Goal: Information Seeking & Learning: Check status

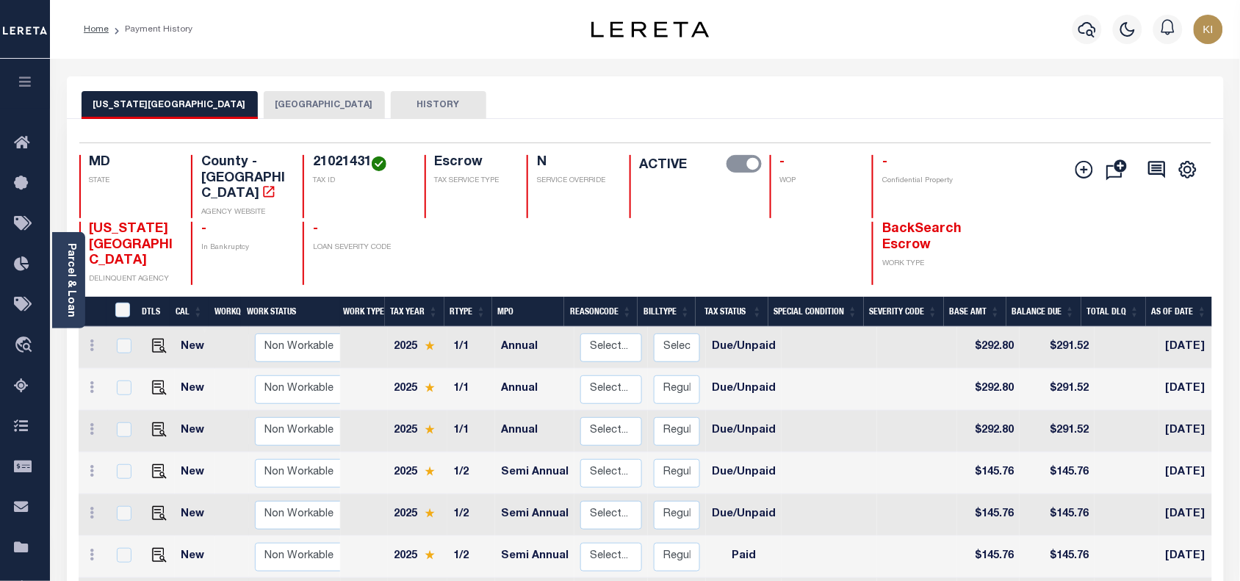
click at [27, 88] on icon "button" at bounding box center [25, 81] width 17 height 13
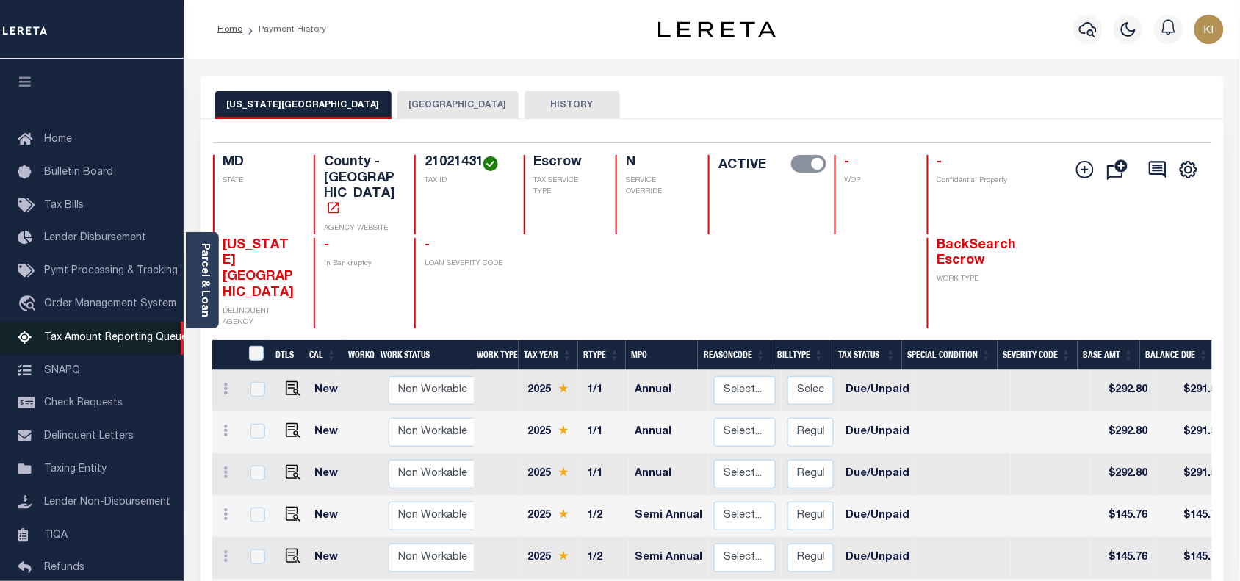
click at [112, 335] on span "Tax Amount Reporting Queue" at bounding box center [115, 338] width 143 height 10
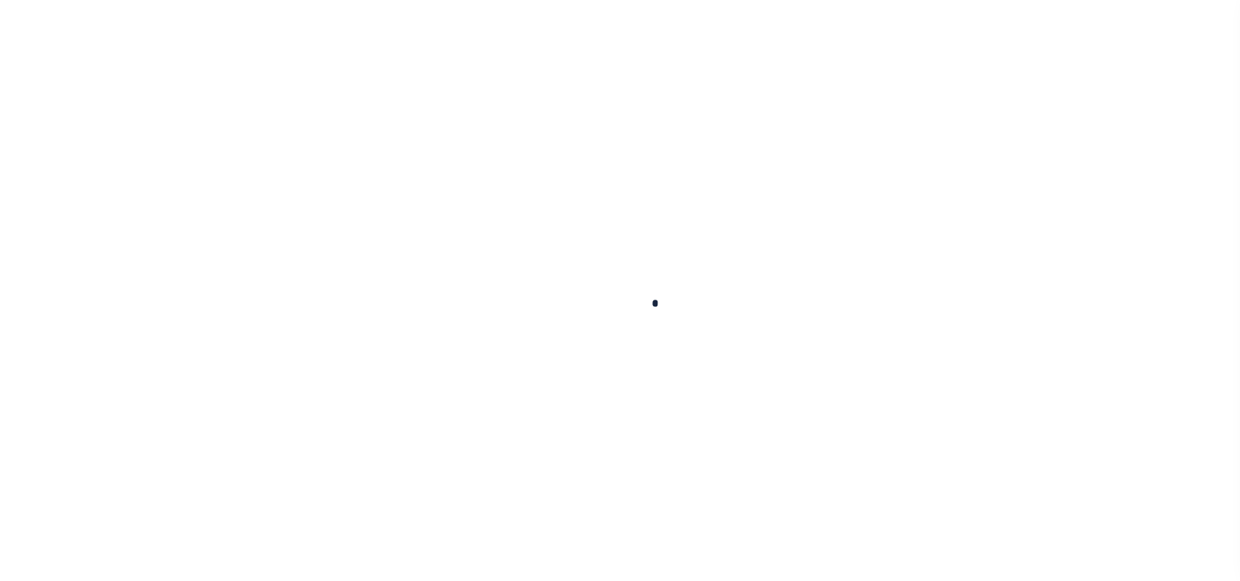
select select "100"
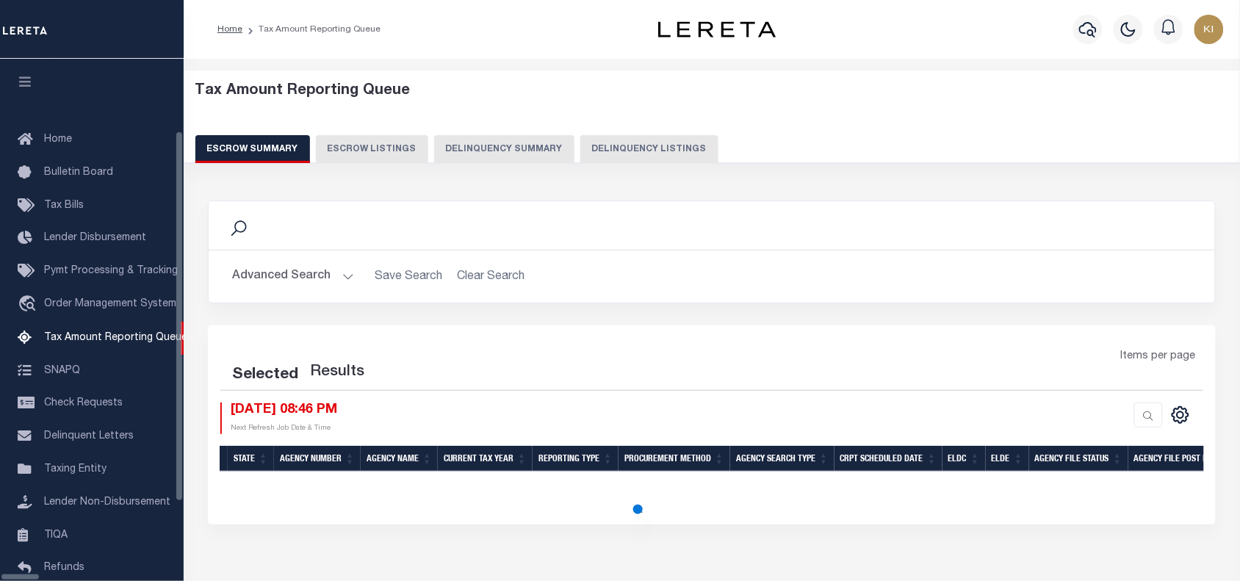
select select "100"
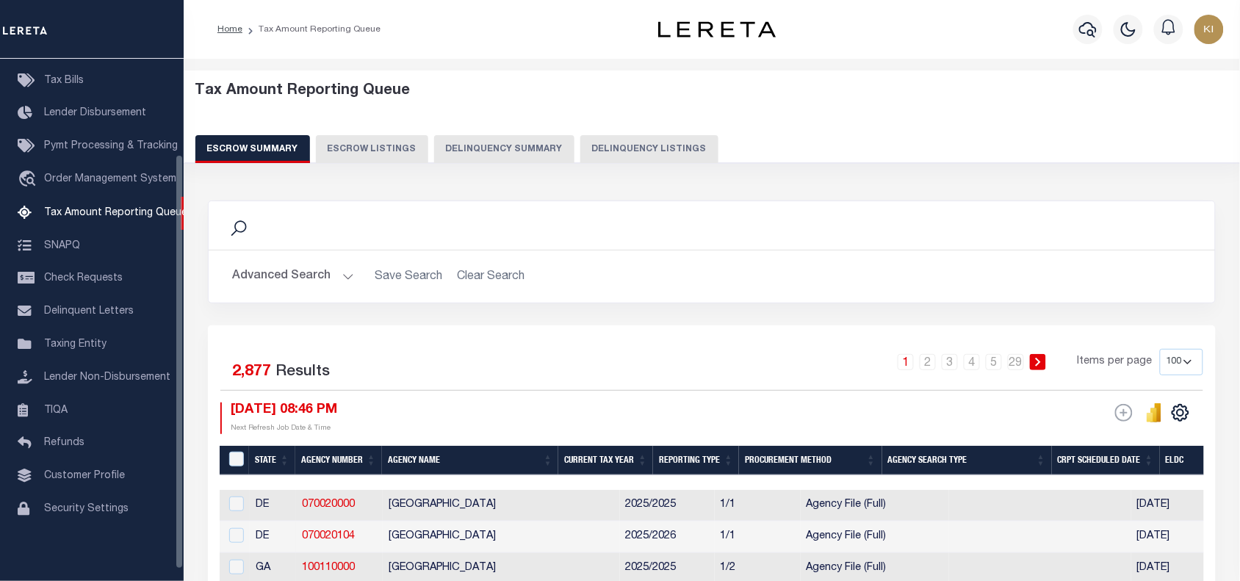
scroll to position [120, 0]
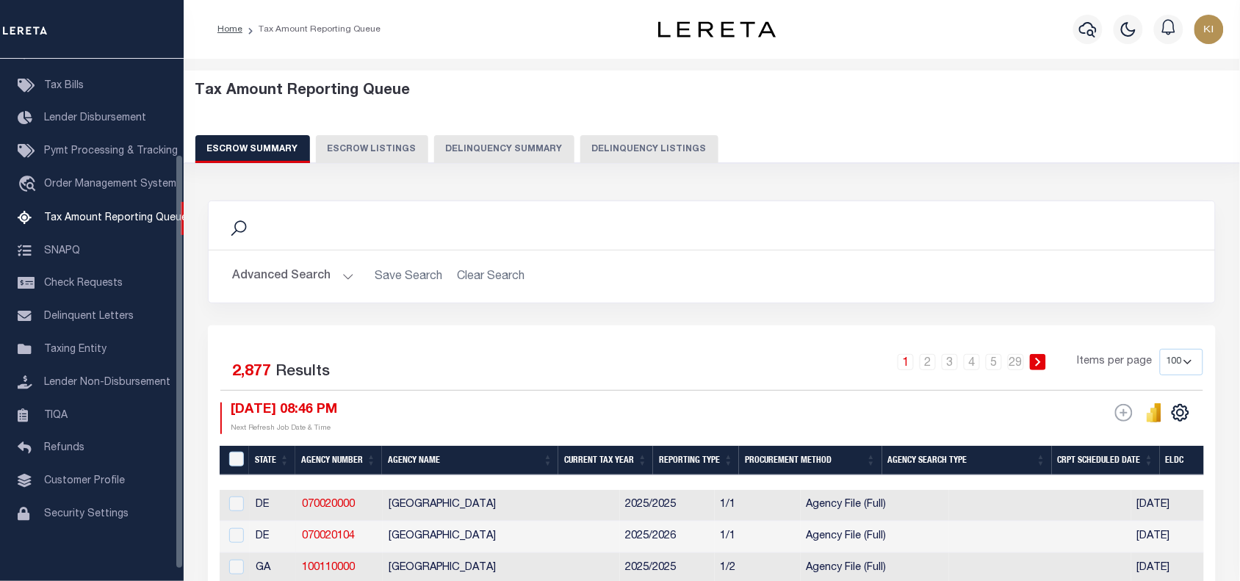
click at [312, 273] on button "Advanced Search" at bounding box center [293, 276] width 122 height 29
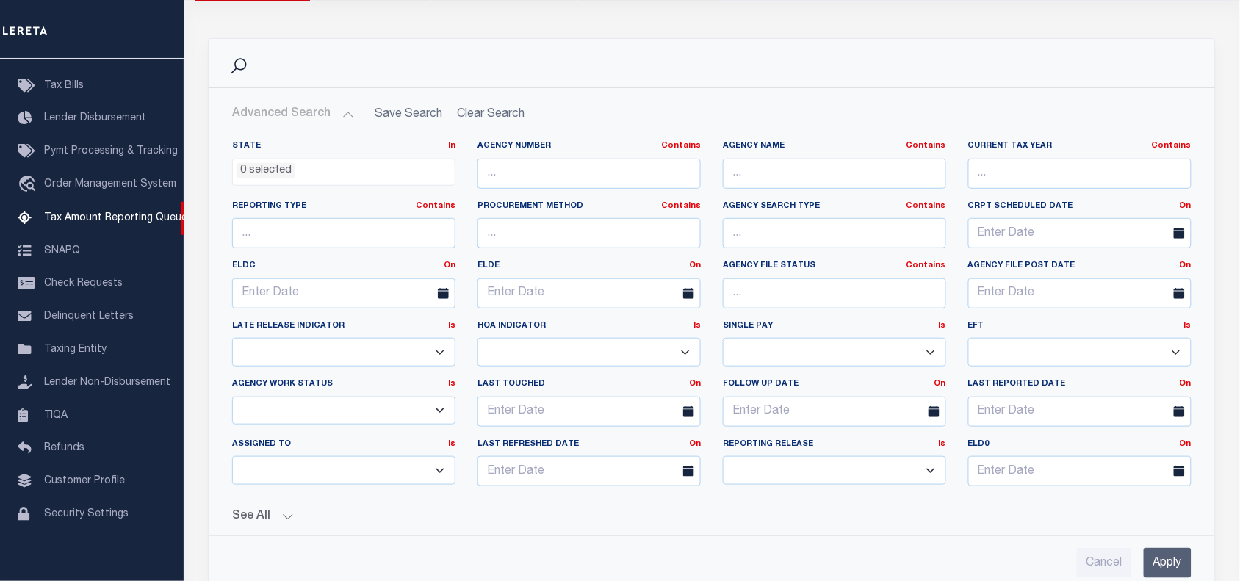
scroll to position [163, 0]
click at [1098, 570] on input "Cancel" at bounding box center [1104, 562] width 55 height 30
checkbox input "true"
select select
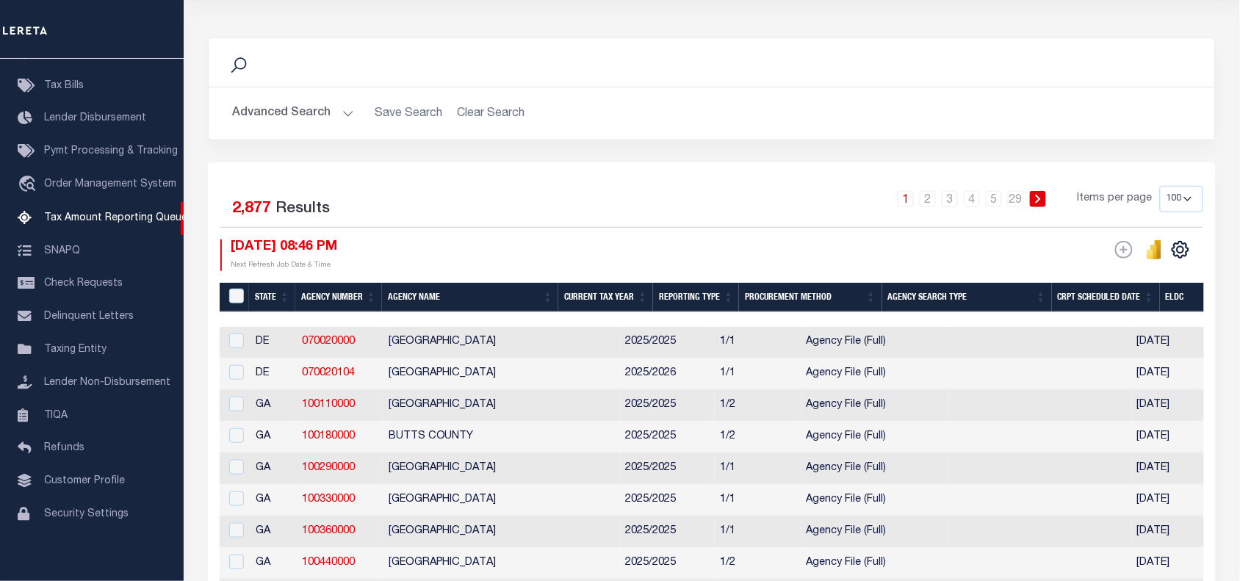
scroll to position [0, 0]
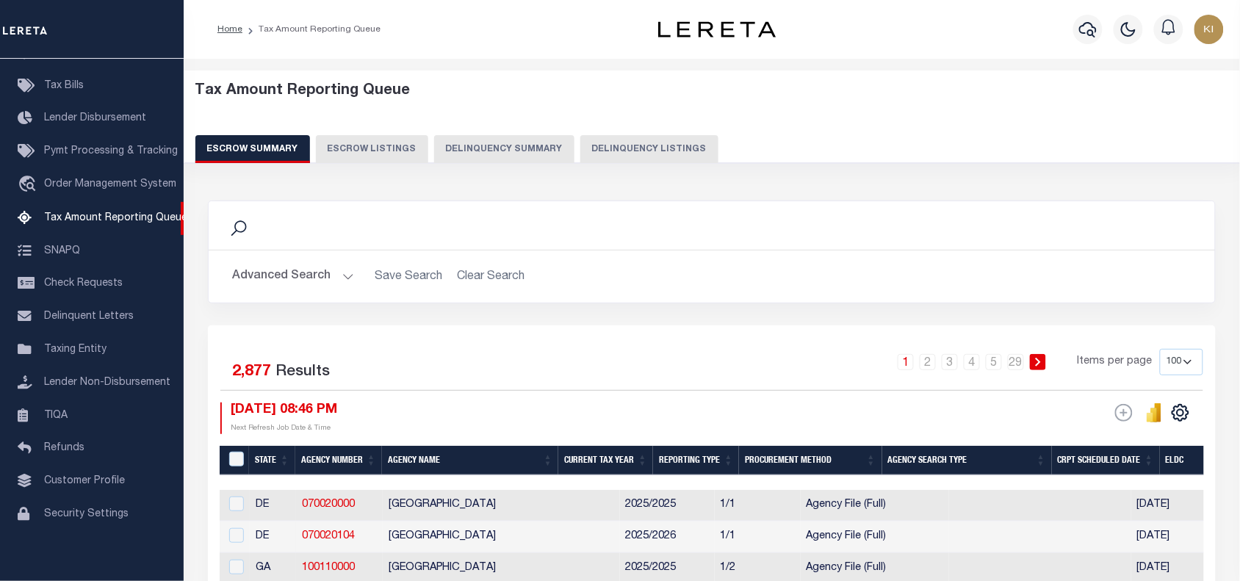
click at [345, 281] on button "Advanced Search" at bounding box center [293, 276] width 122 height 29
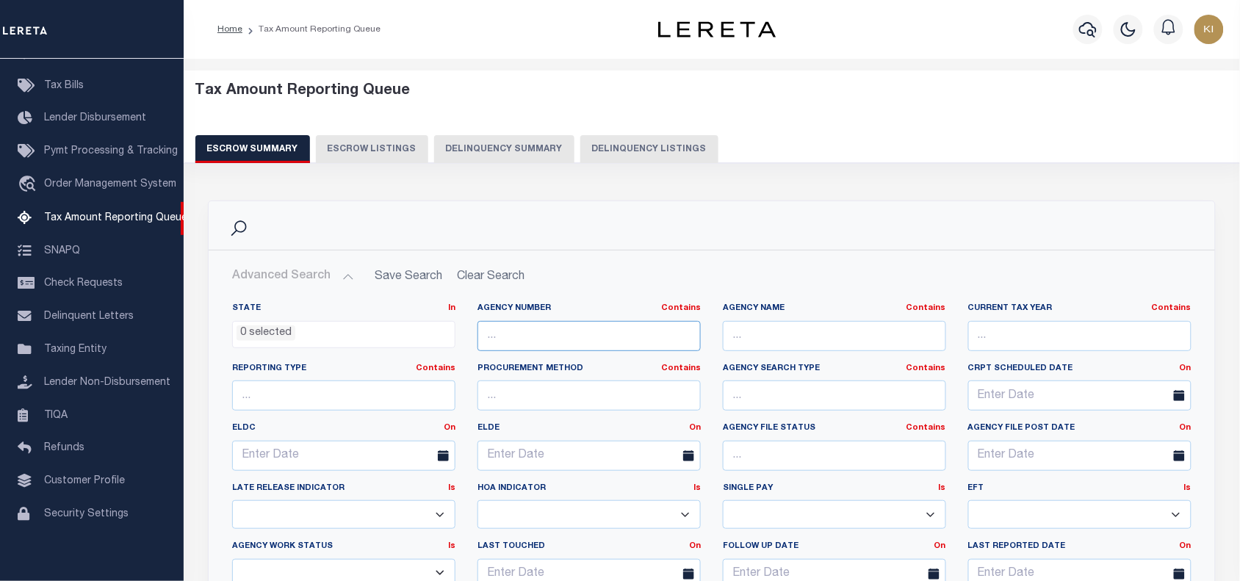
click at [539, 337] on input "text" at bounding box center [589, 336] width 223 height 30
paste input "110240000"
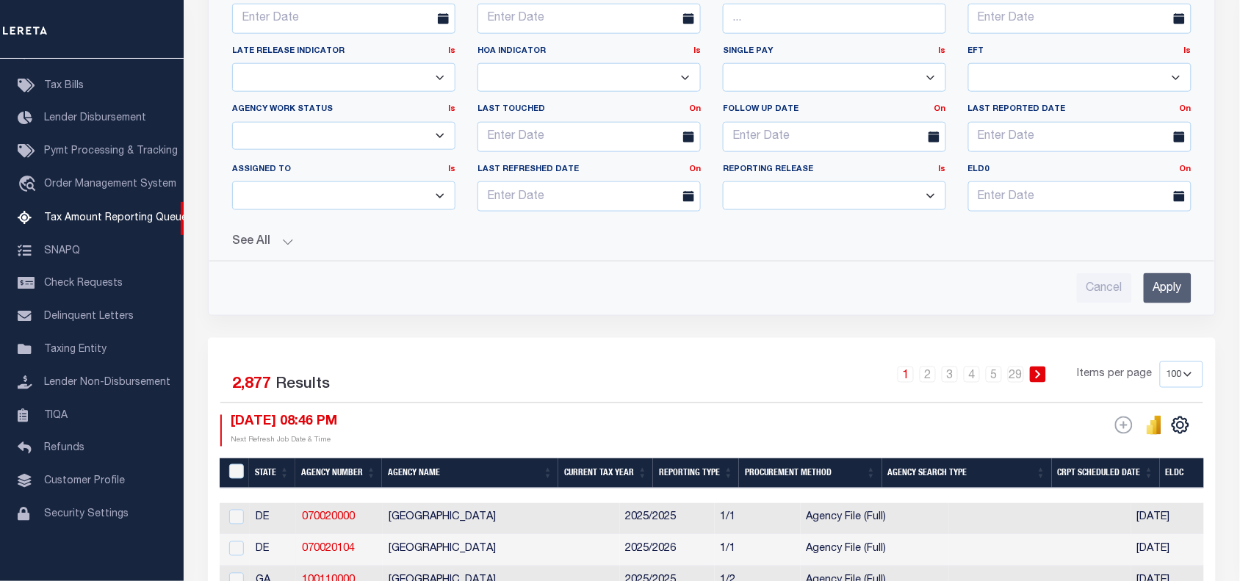
scroll to position [442, 0]
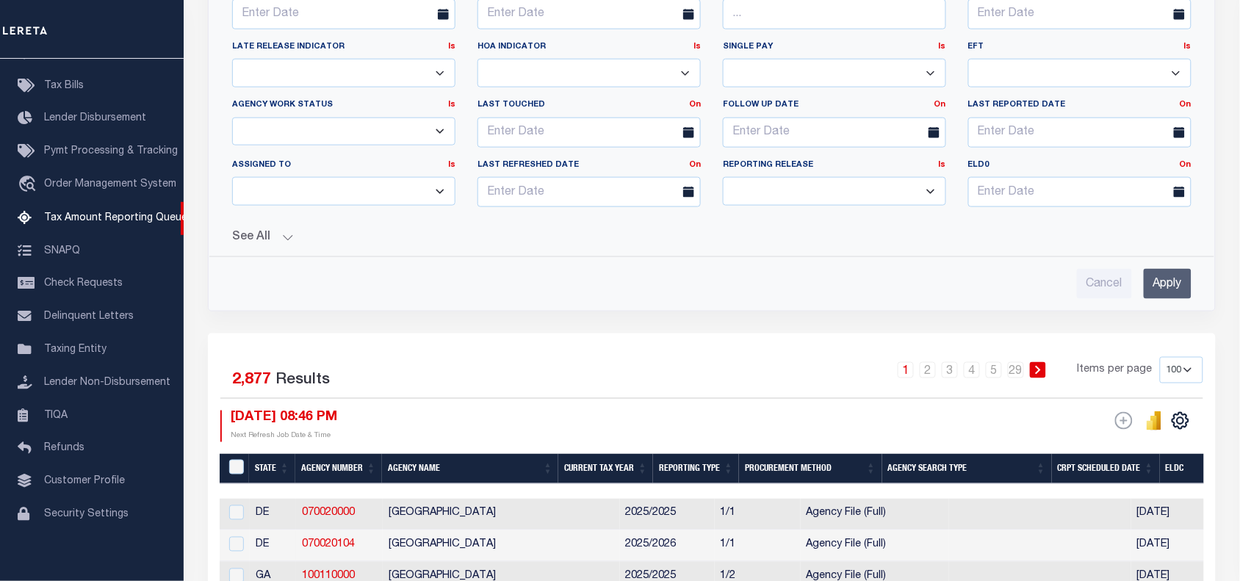
click at [1162, 287] on input "Apply" at bounding box center [1168, 284] width 48 height 30
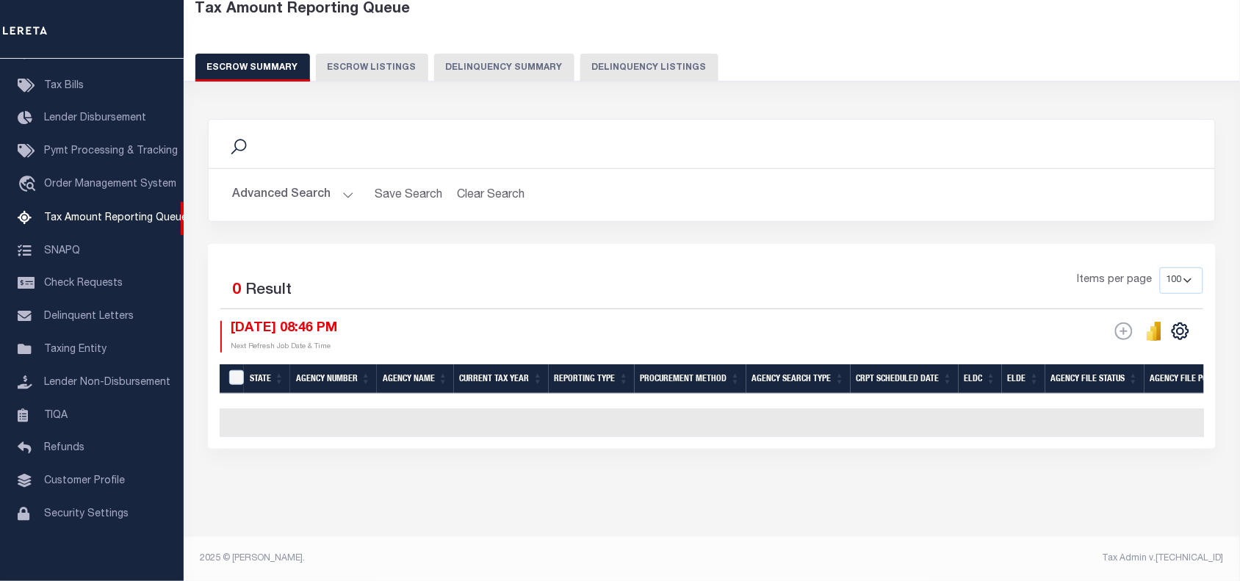
scroll to position [92, 0]
click at [344, 181] on button "Advanced Search" at bounding box center [293, 195] width 122 height 29
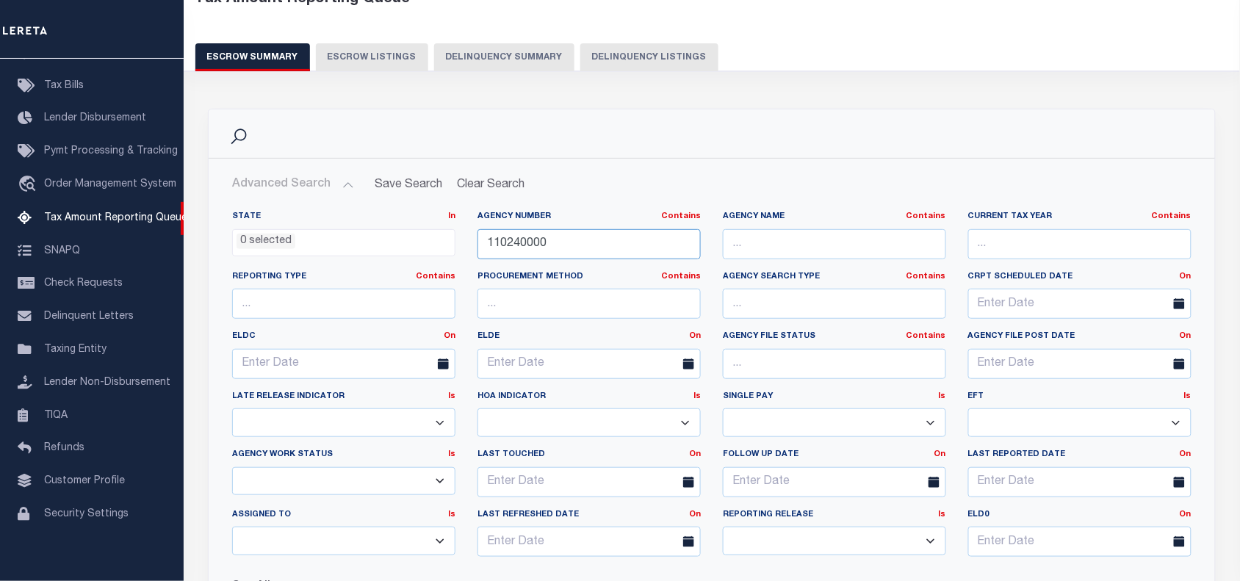
click at [511, 240] on input "110240000" at bounding box center [589, 244] width 223 height 30
paste input "01290101"
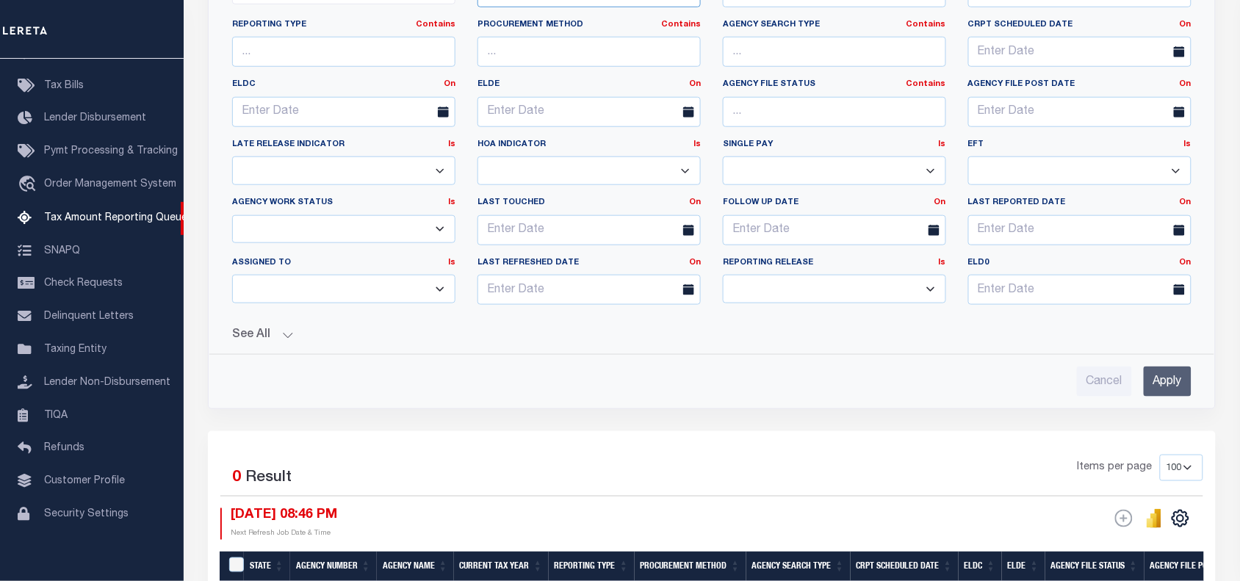
scroll to position [461, 0]
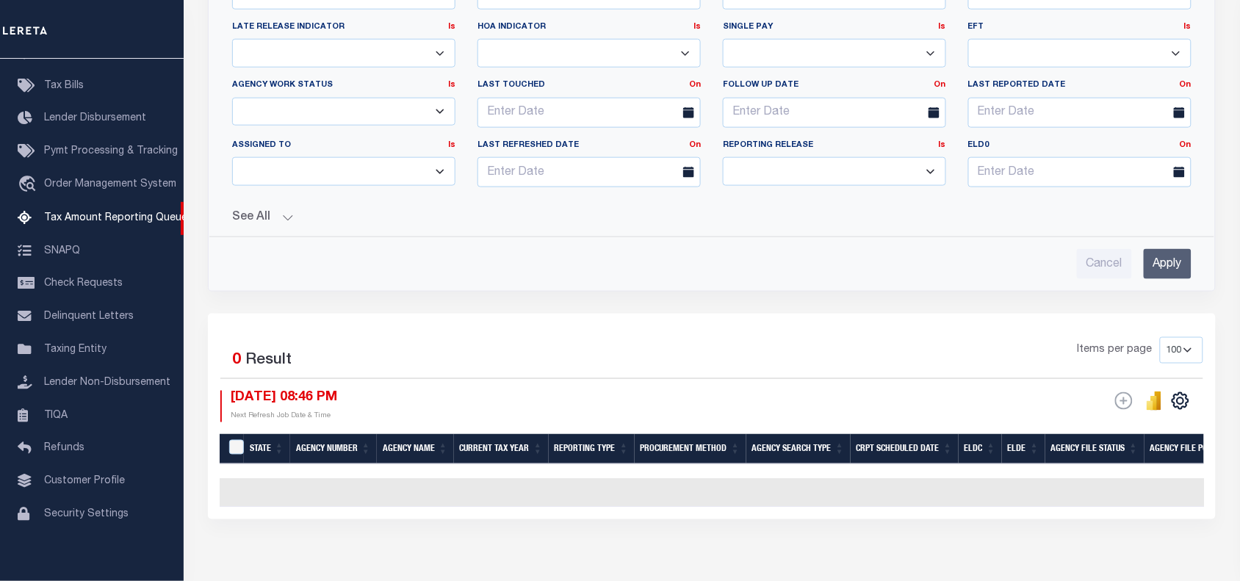
type input "101290101"
click at [1154, 265] on input "Apply" at bounding box center [1168, 264] width 48 height 30
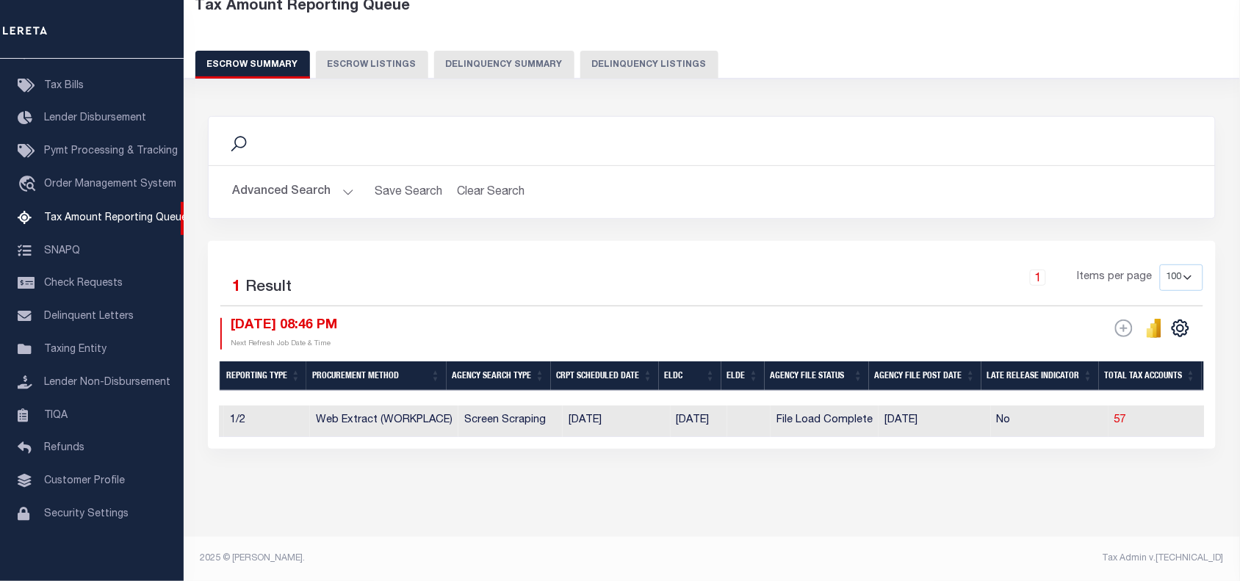
scroll to position [0, 0]
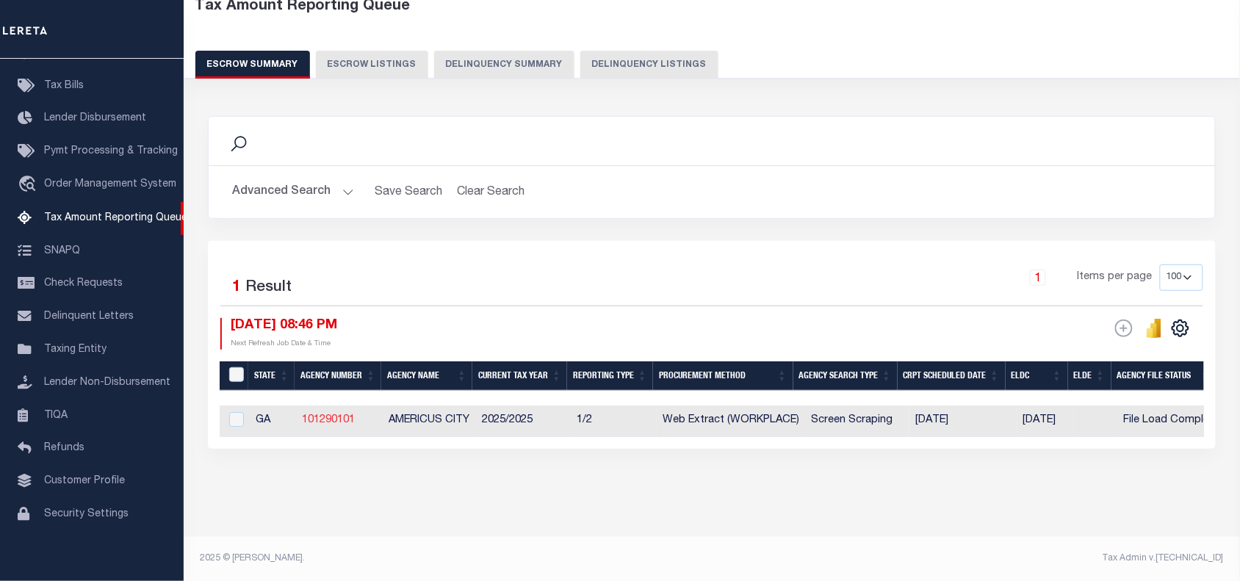
click at [329, 415] on link "101290101" at bounding box center [328, 420] width 53 height 10
checkbox input "true"
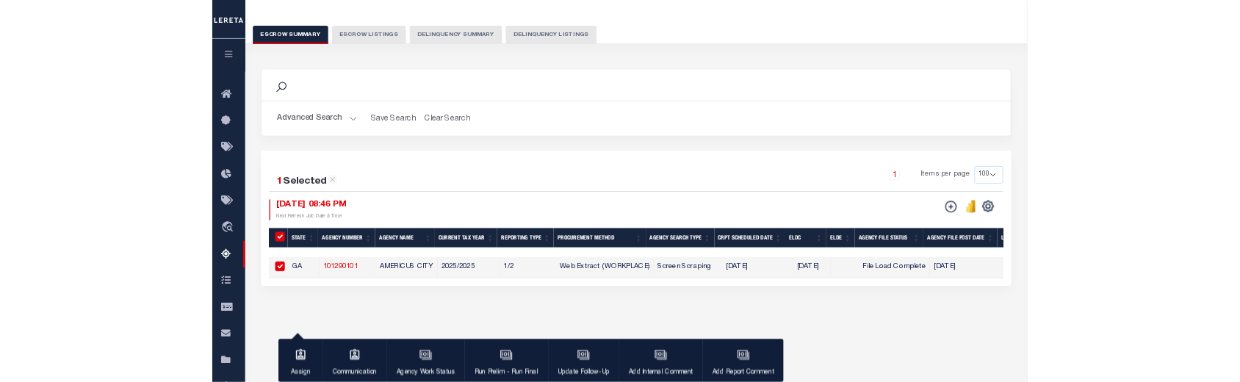
scroll to position [93, 0]
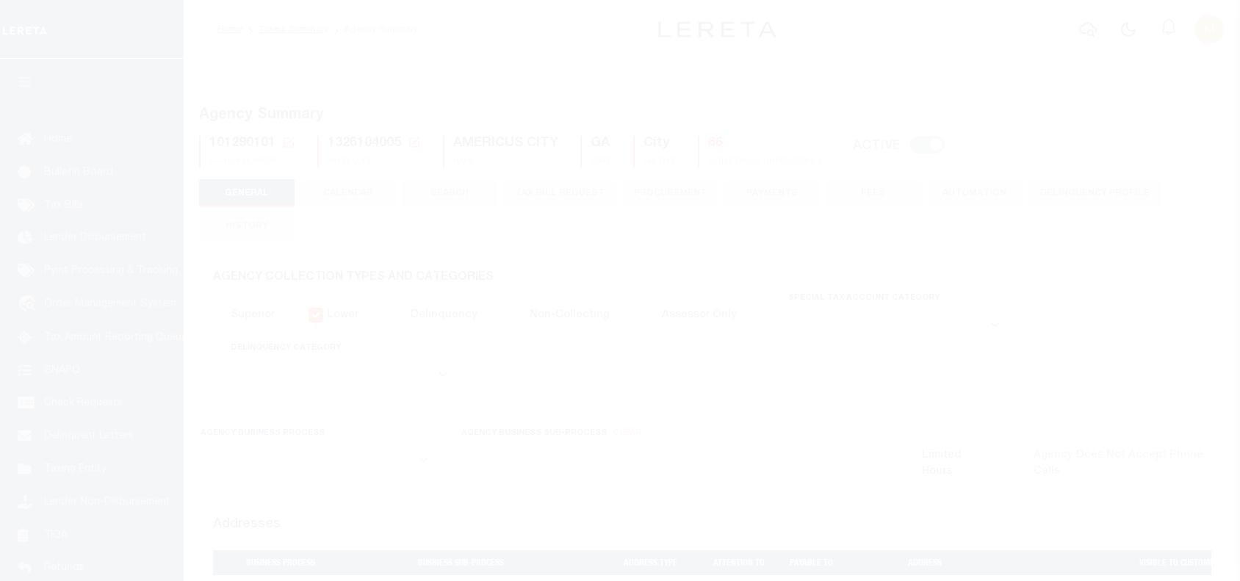
select select
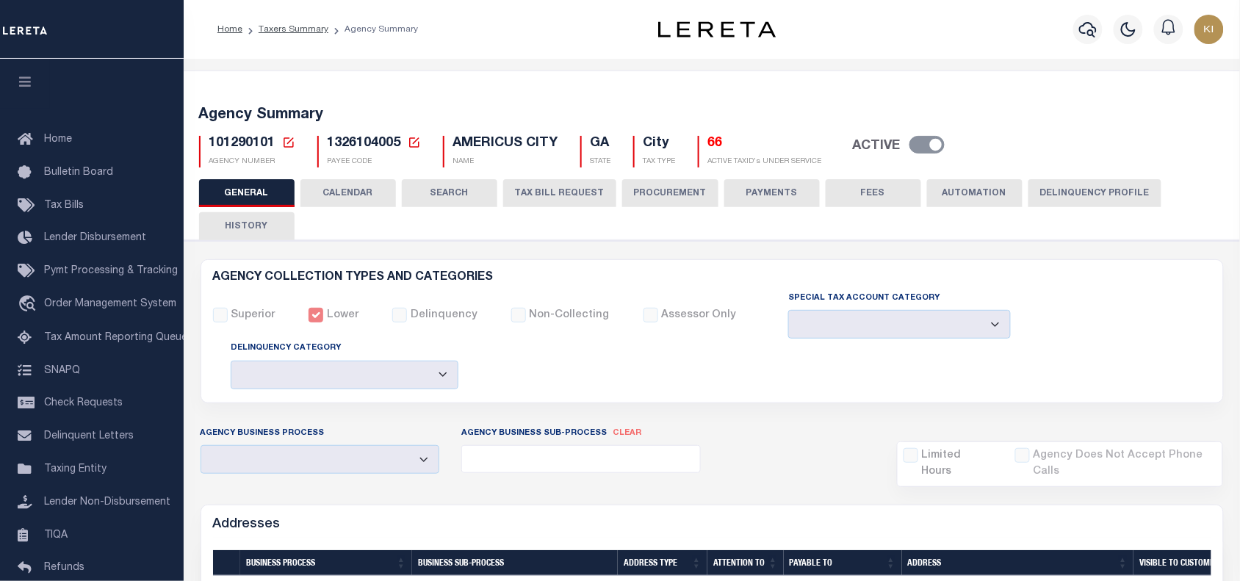
click at [242, 224] on button "HISTORY" at bounding box center [247, 226] width 96 height 28
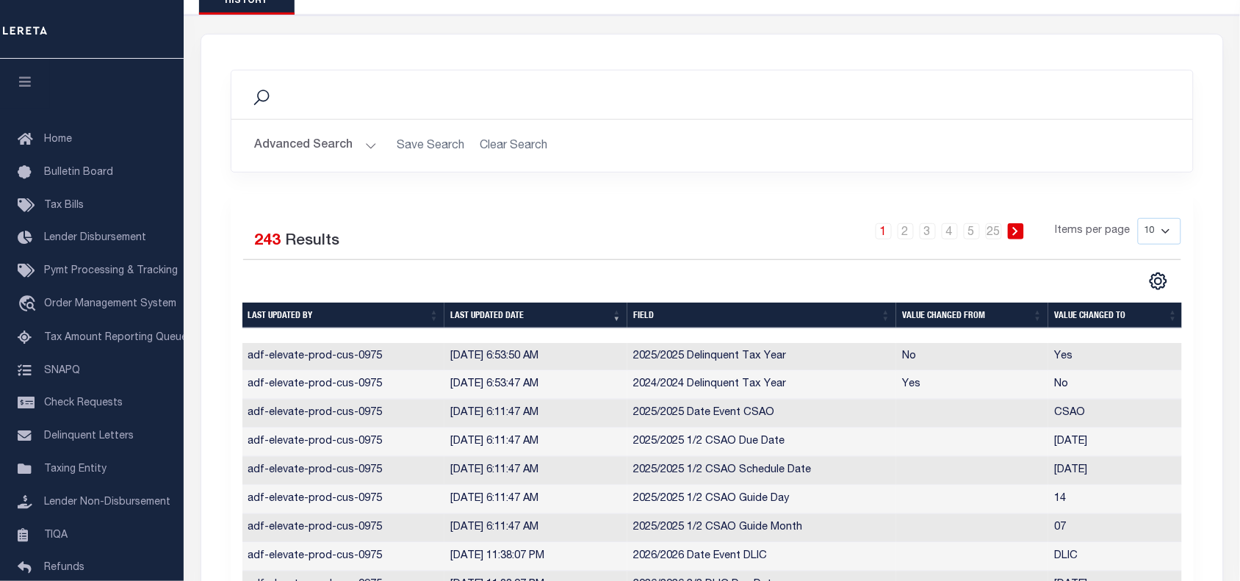
scroll to position [222, 0]
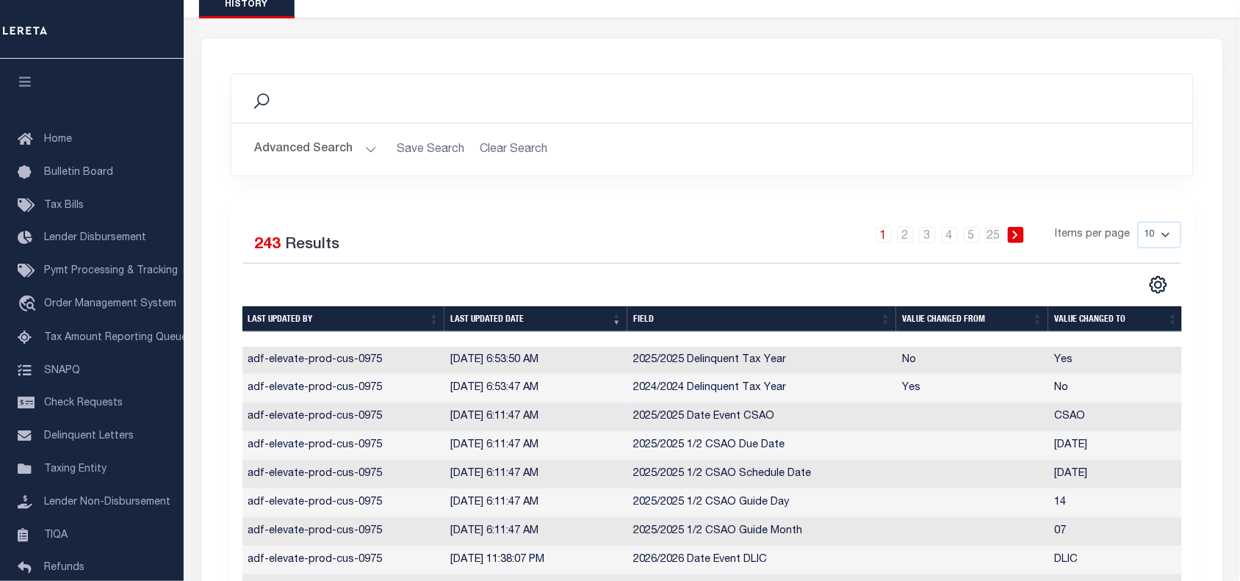
click at [1162, 236] on select "10 25 50 100" at bounding box center [1159, 235] width 43 height 26
select select "100"
click at [1138, 222] on select "10 25 50 100" at bounding box center [1159, 235] width 43 height 26
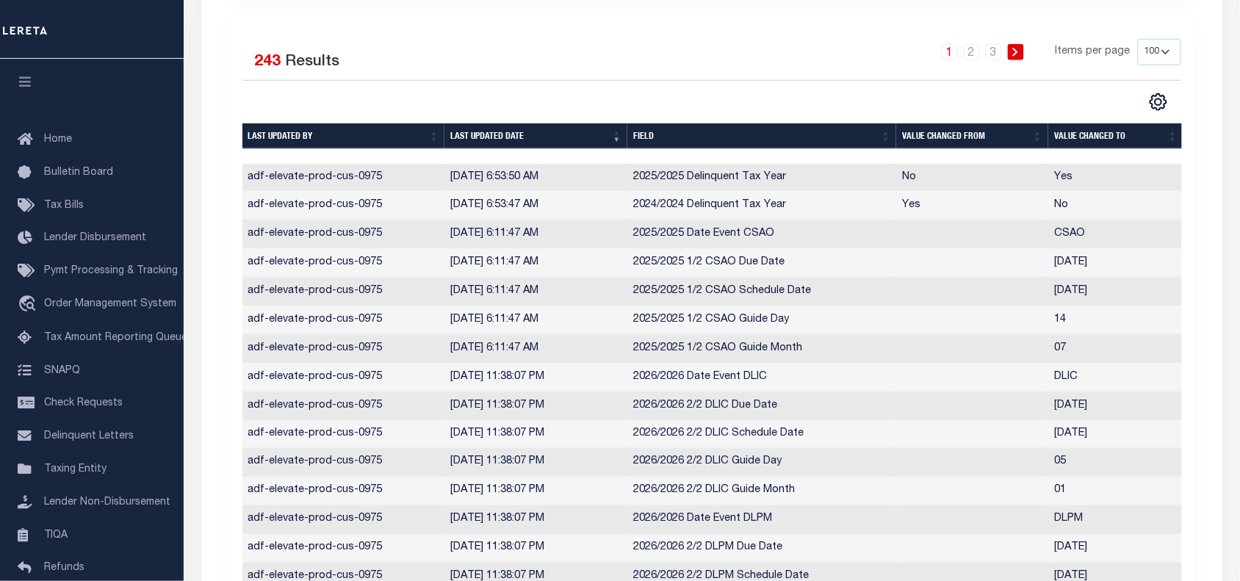
scroll to position [403, 0]
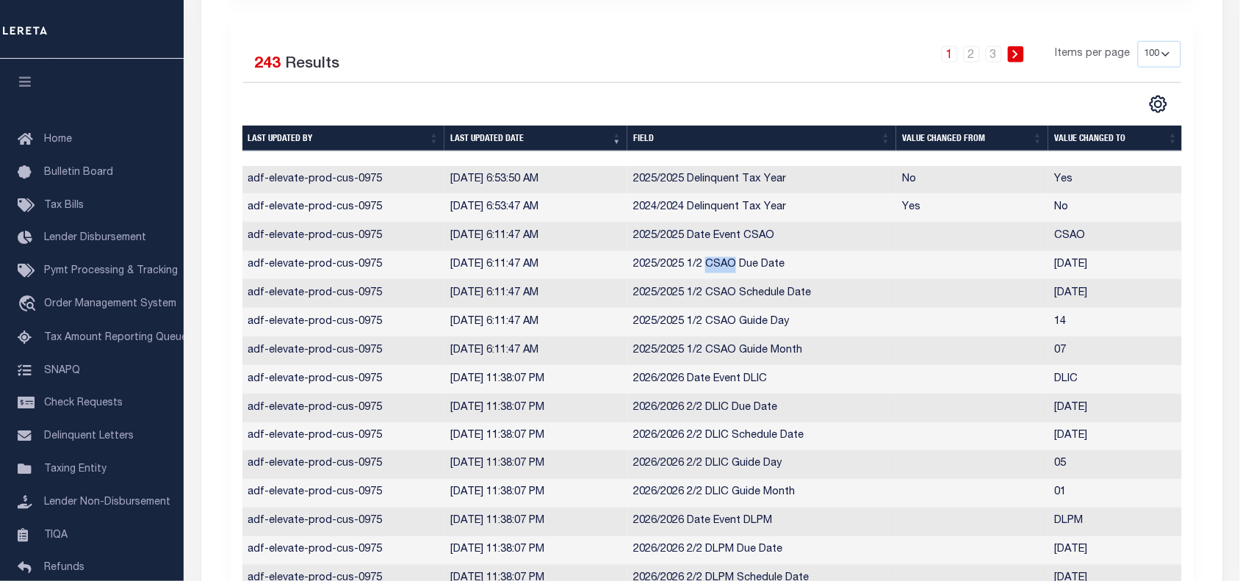
drag, startPoint x: 707, startPoint y: 266, endPoint x: 732, endPoint y: 266, distance: 25.0
click at [732, 266] on td "2025/2025 1/2 CSAO Due Date" at bounding box center [761, 265] width 269 height 29
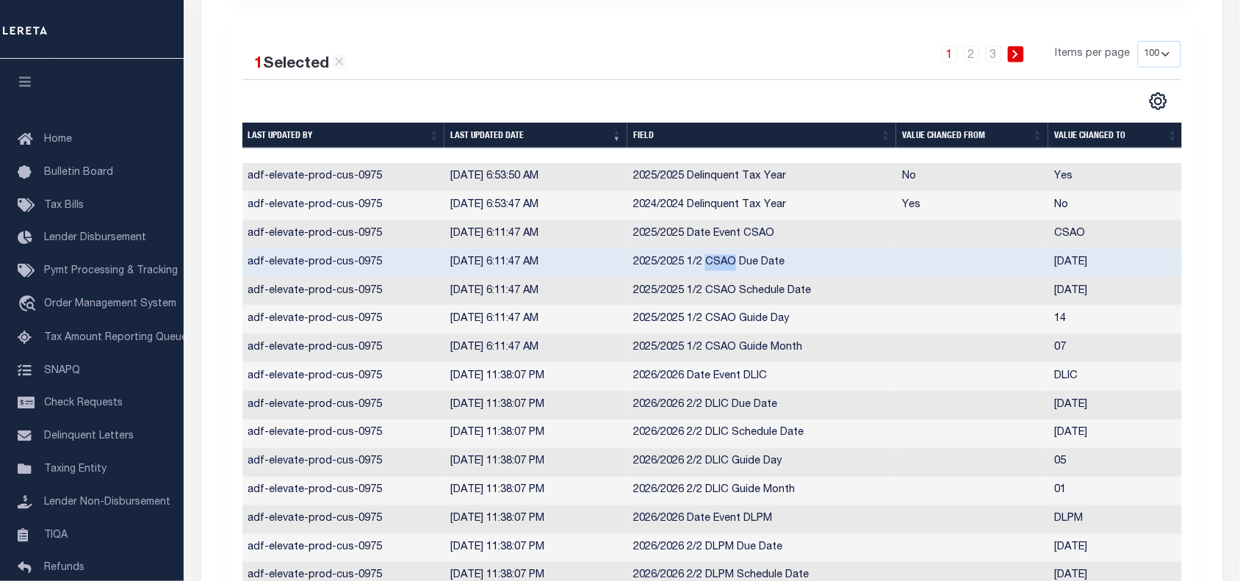
copy td "CSAO"
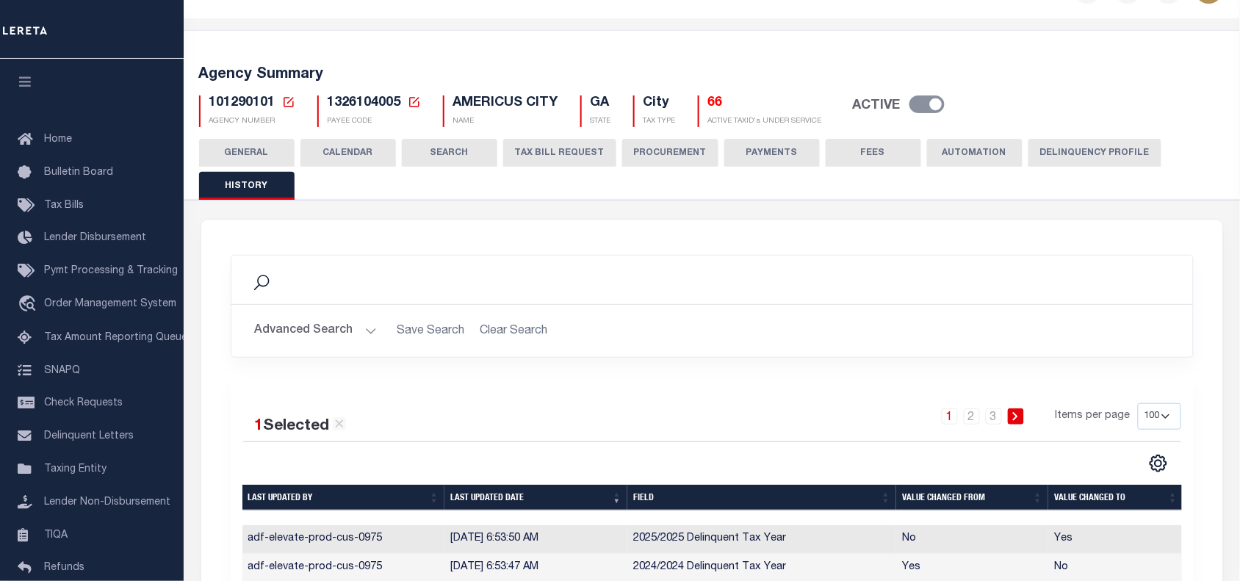
scroll to position [0, 0]
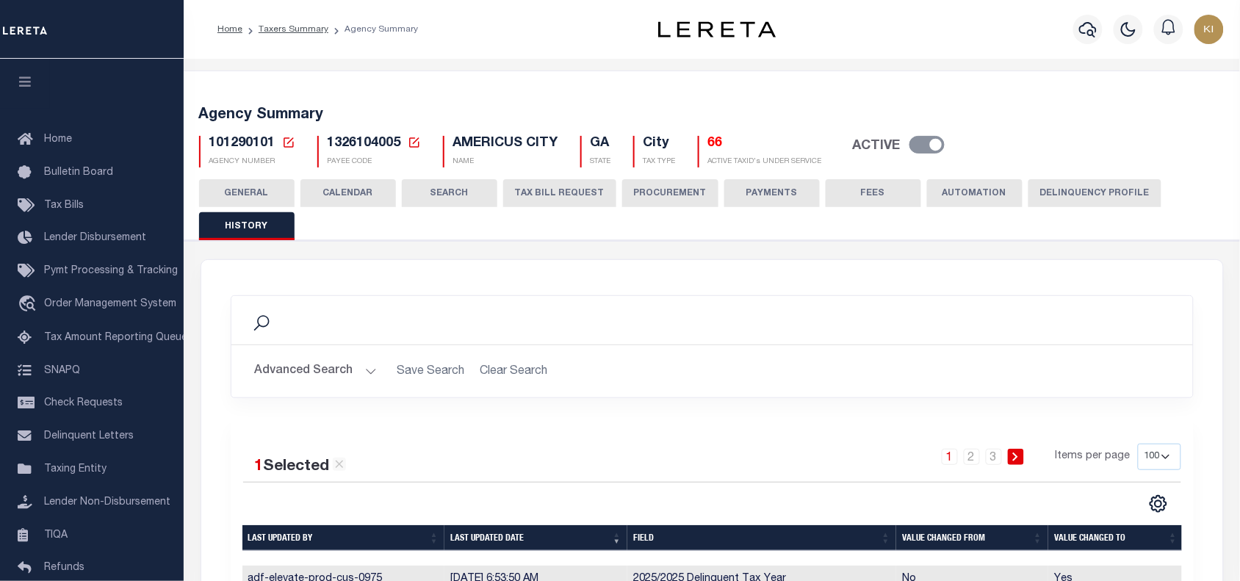
click at [365, 367] on button "Advanced Search" at bounding box center [316, 371] width 122 height 29
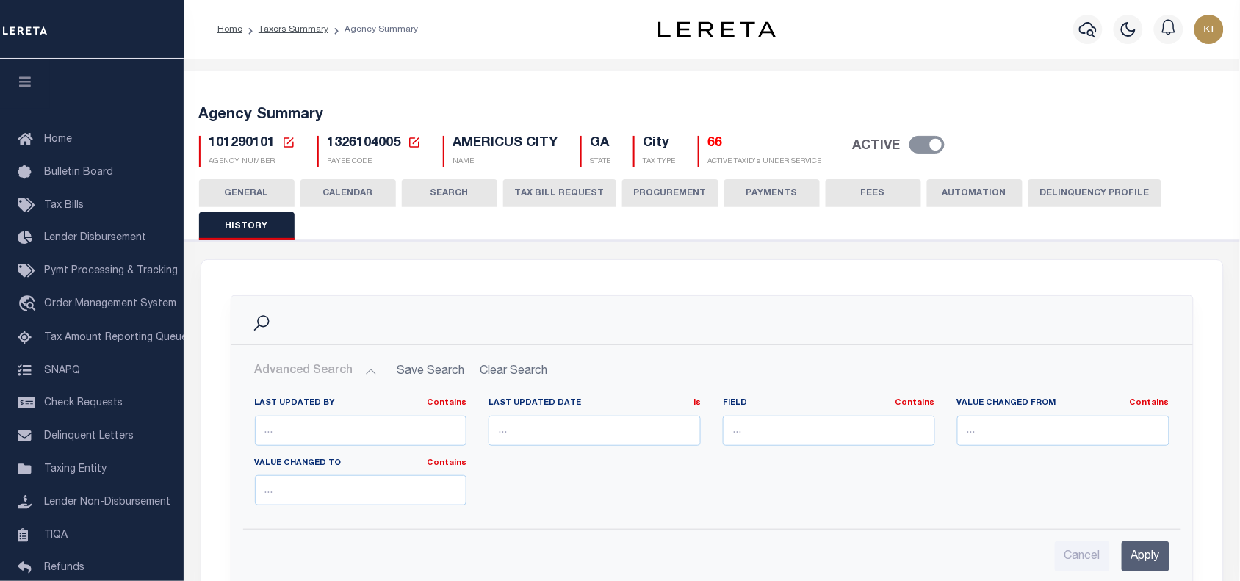
scroll to position [322, 0]
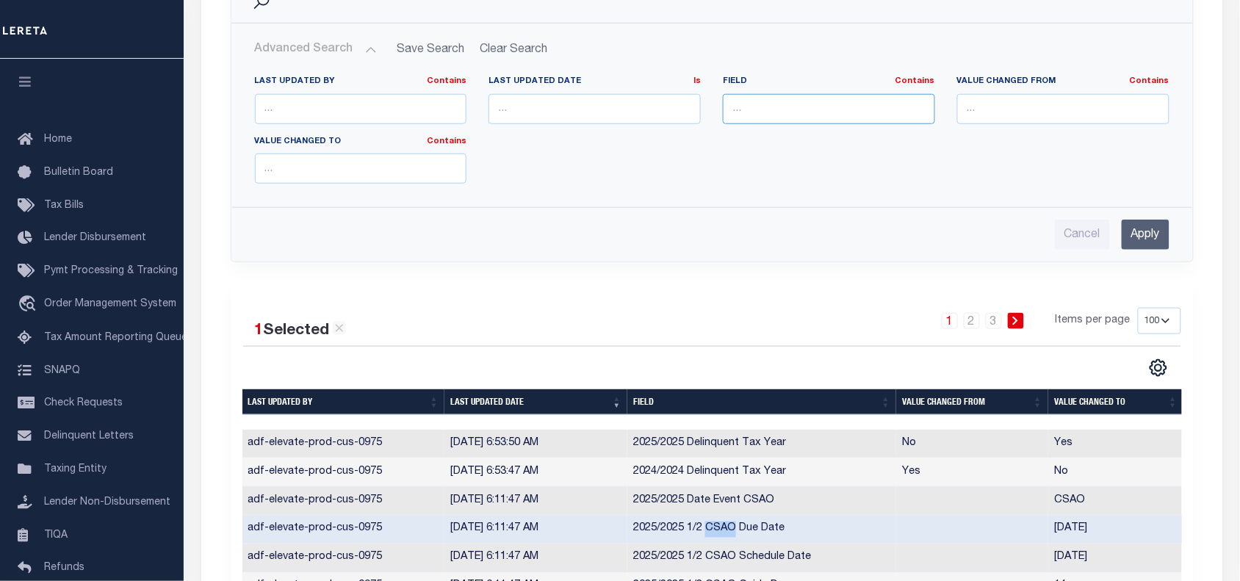
click at [751, 101] on input "text" at bounding box center [829, 109] width 212 height 30
paste input "CSAO"
type input "CSAO"
click at [1156, 224] on input "Apply" at bounding box center [1146, 235] width 48 height 30
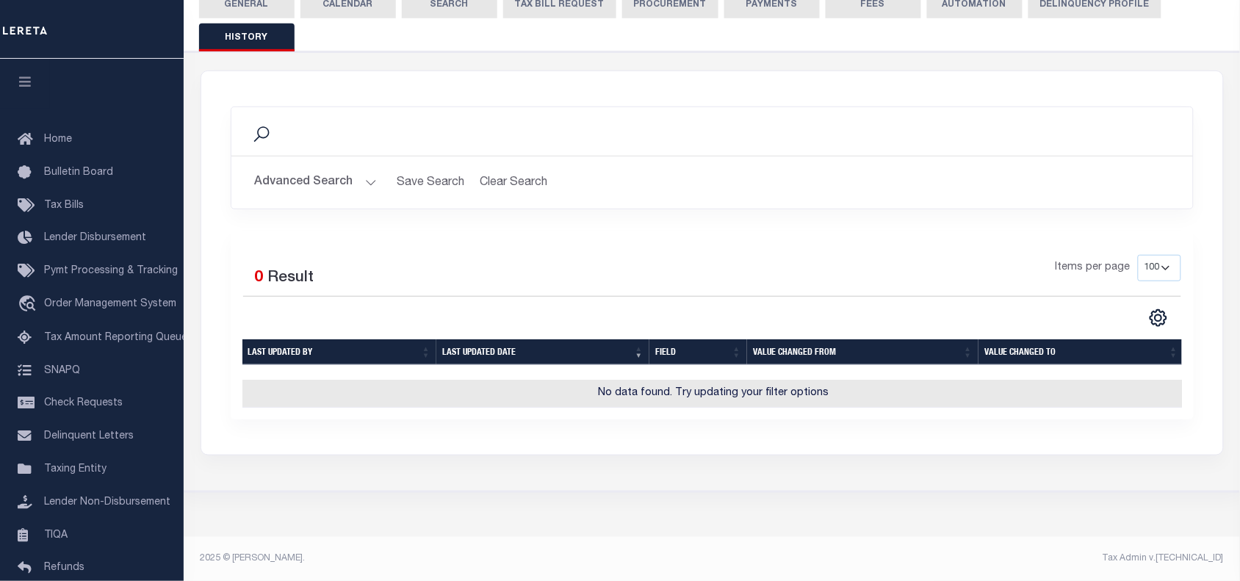
scroll to position [200, 0]
click at [504, 171] on button "Clear Search" at bounding box center [514, 182] width 80 height 29
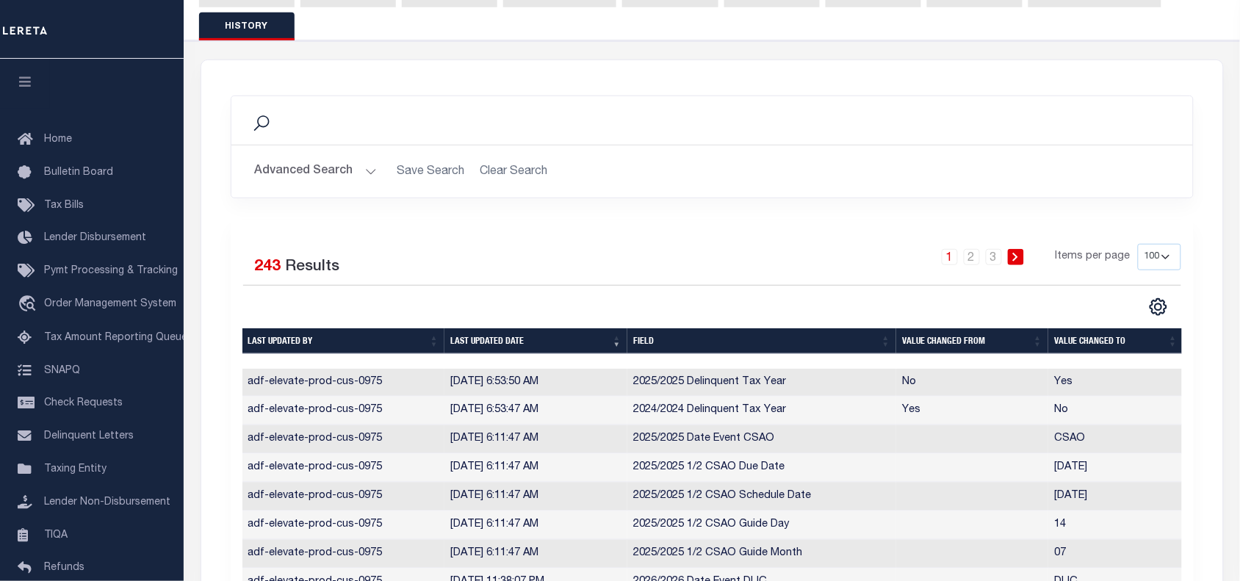
click at [366, 164] on button "Advanced Search" at bounding box center [316, 171] width 122 height 29
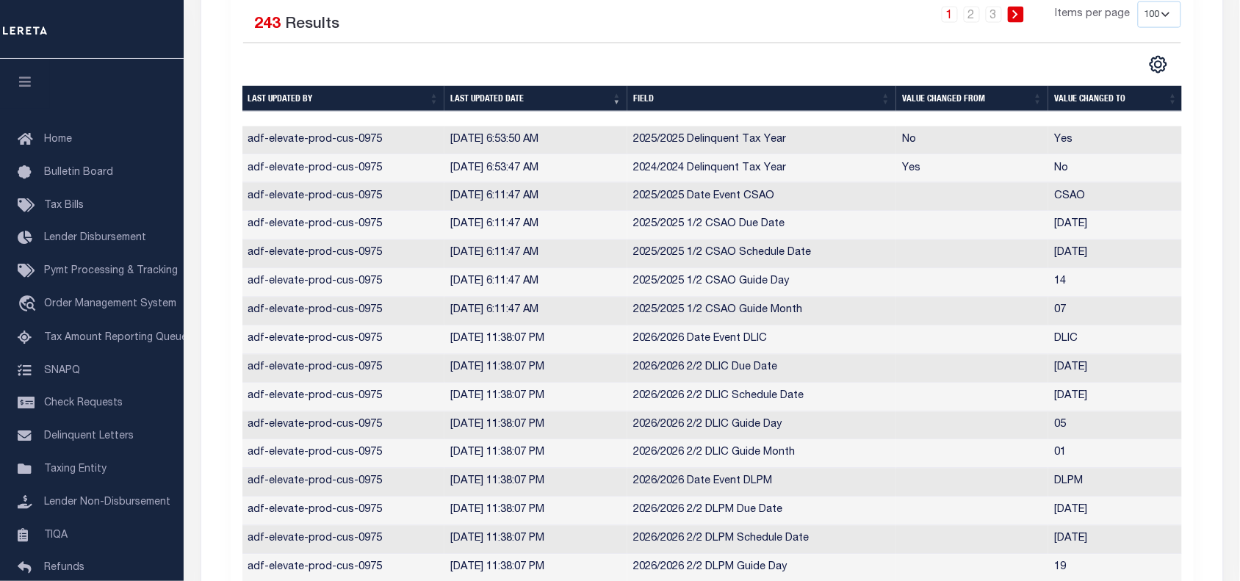
scroll to position [630, 0]
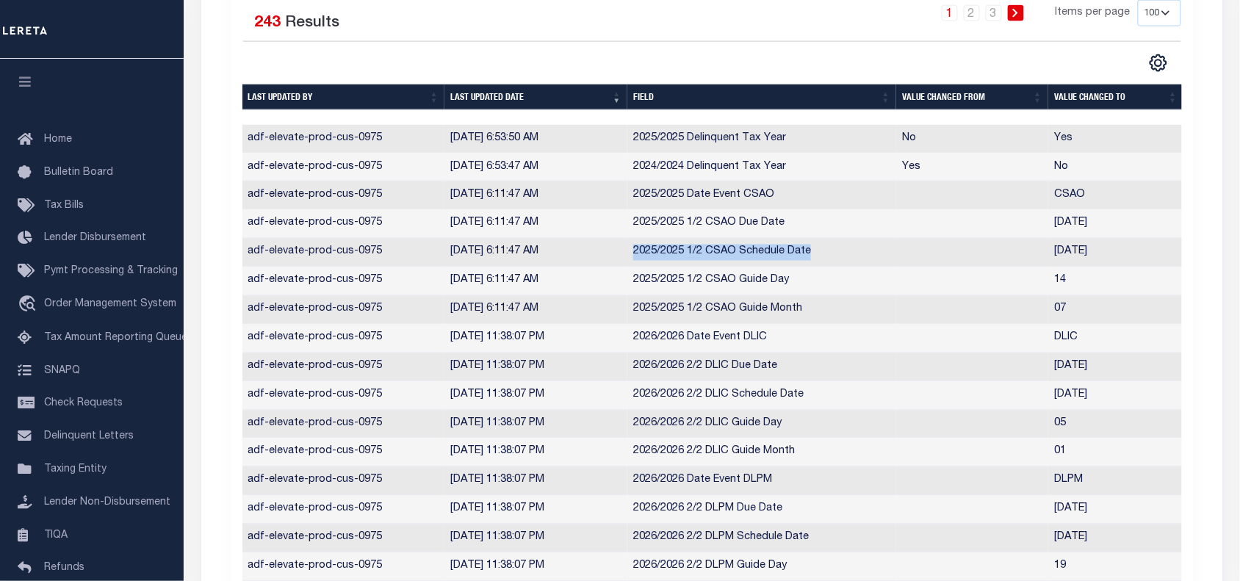
drag, startPoint x: 634, startPoint y: 257, endPoint x: 814, endPoint y: 247, distance: 180.3
click at [814, 247] on td "2025/2025 1/2 CSAO Schedule Date" at bounding box center [761, 253] width 269 height 29
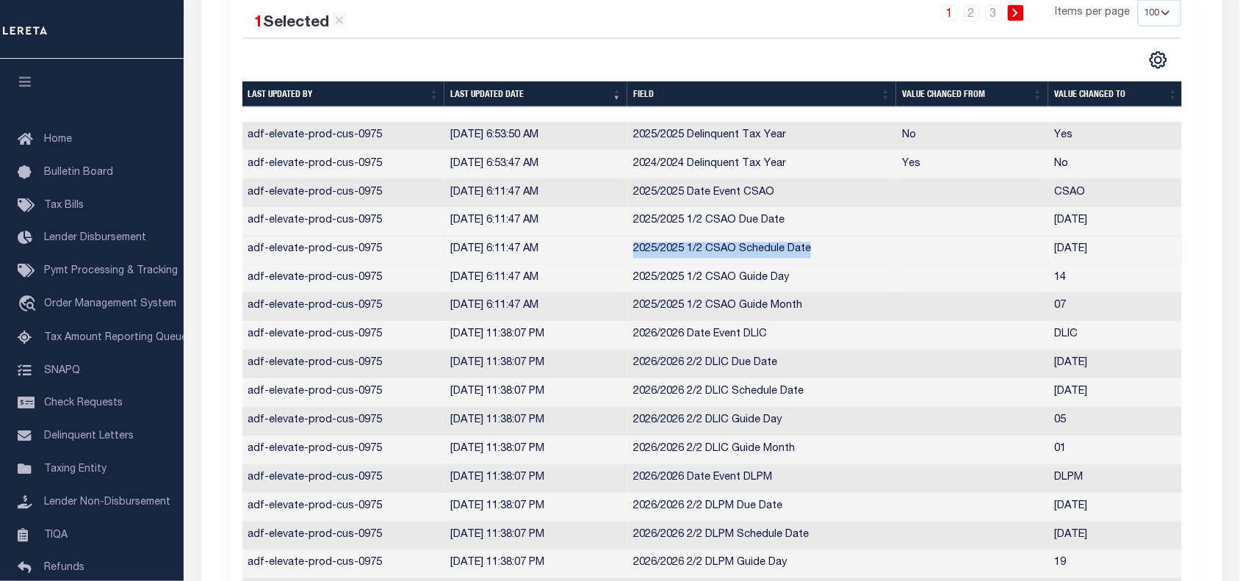
copy td "2025/2025 1/2 CSAO Schedule Date"
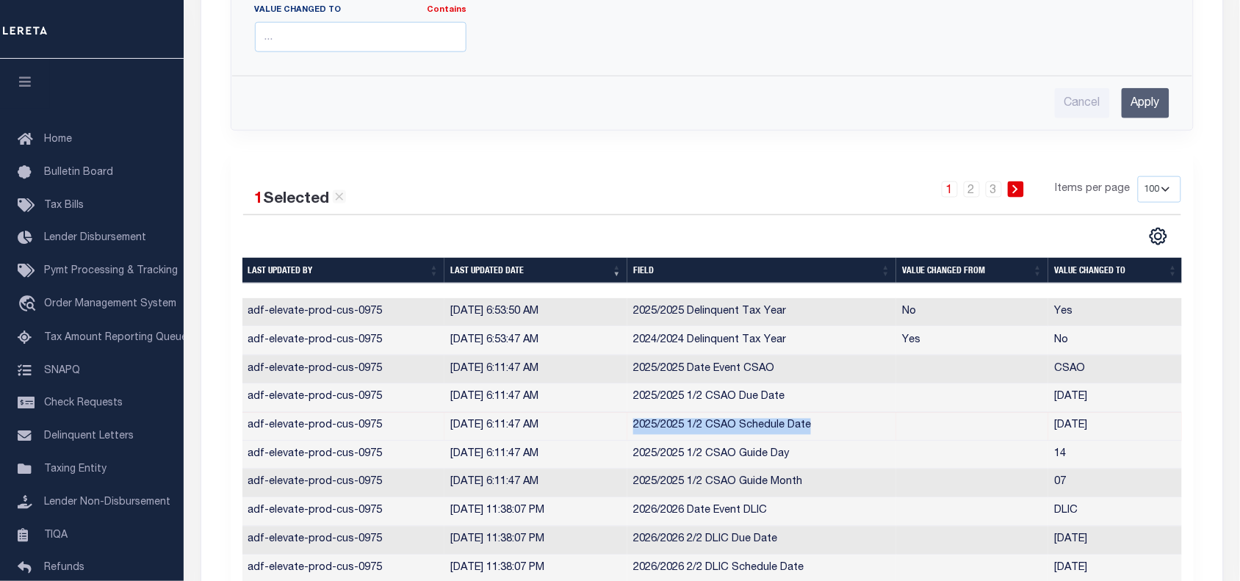
scroll to position [226, 0]
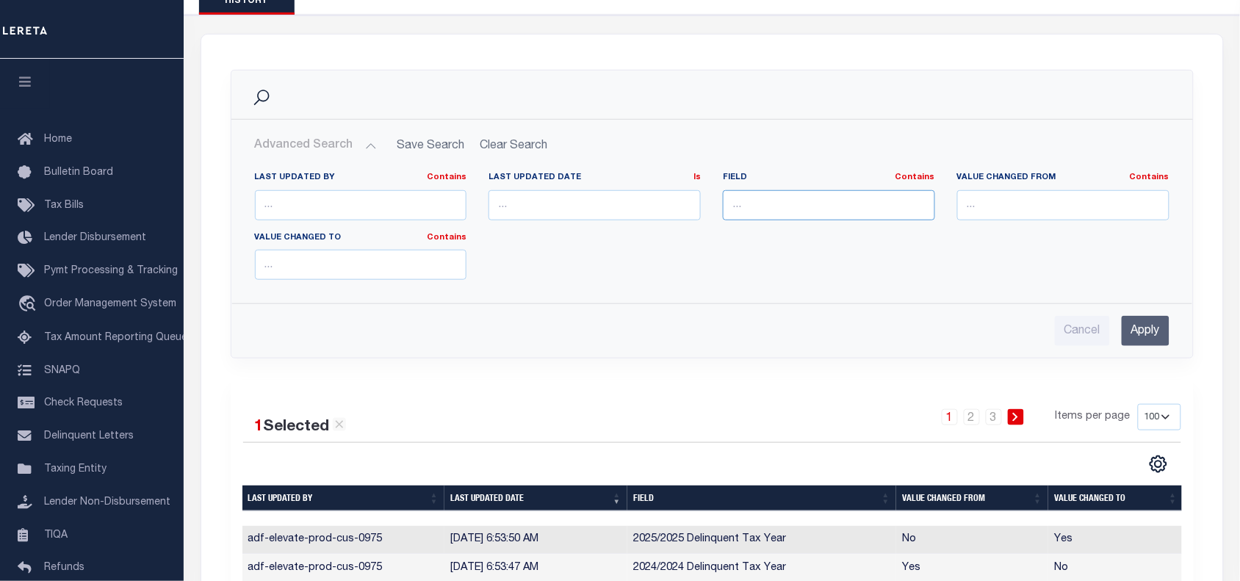
click at [749, 204] on input "text" at bounding box center [829, 205] width 212 height 30
paste input "2025/2025 1/2 CSAO Schedule Date"
type input "2025/2025 1/2 CSAO Schedule Date"
click at [1135, 328] on input "Apply" at bounding box center [1146, 331] width 48 height 30
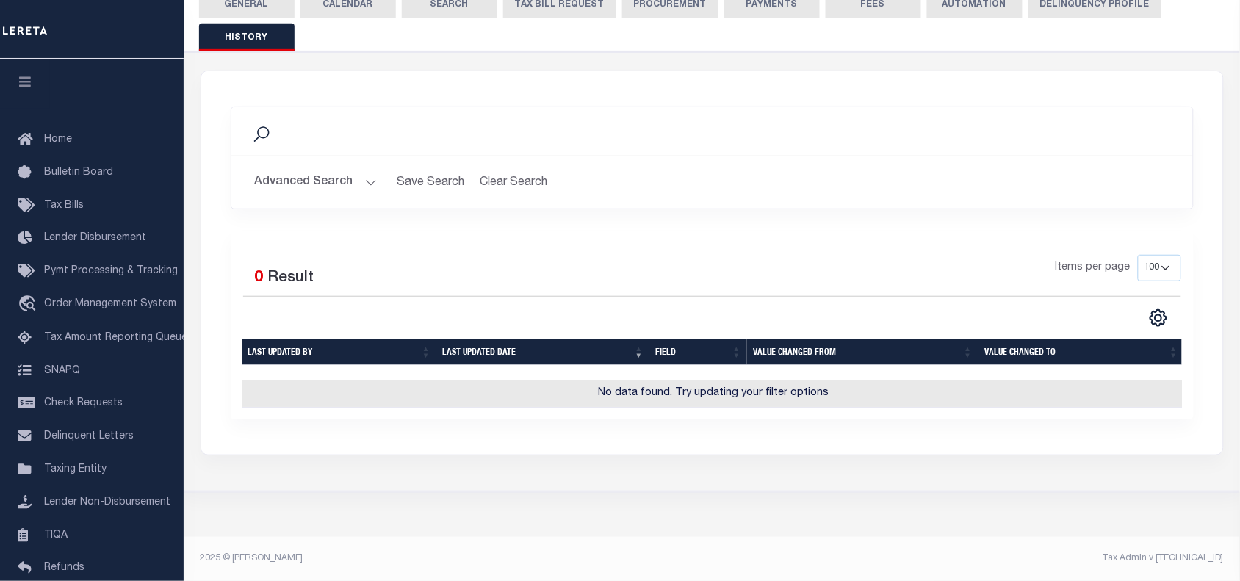
scroll to position [200, 0]
click at [505, 168] on button "Clear Search" at bounding box center [514, 182] width 80 height 29
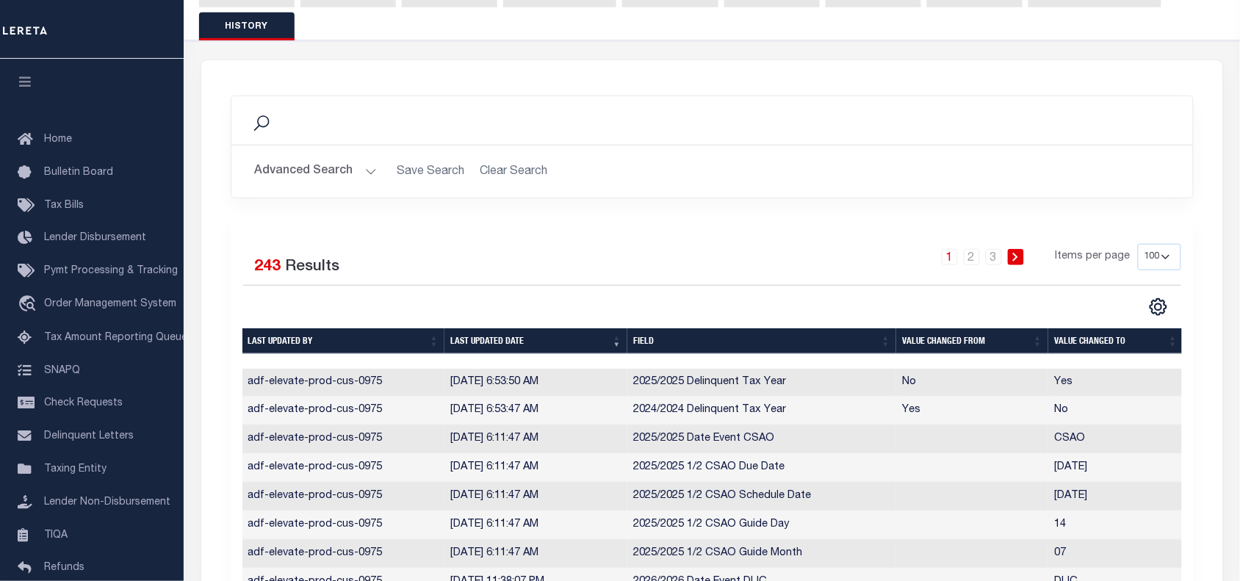
click at [370, 168] on button "Advanced Search" at bounding box center [316, 171] width 122 height 29
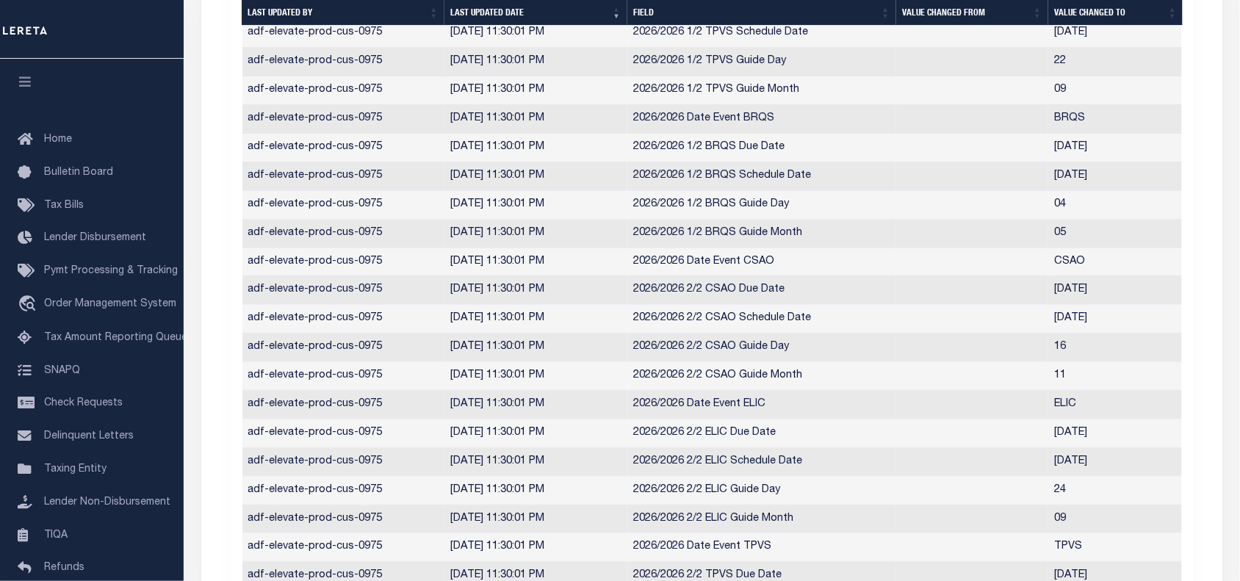
scroll to position [1550, 0]
click at [722, 298] on td "2026/2026 2/2 CSAO Due Date" at bounding box center [761, 289] width 269 height 29
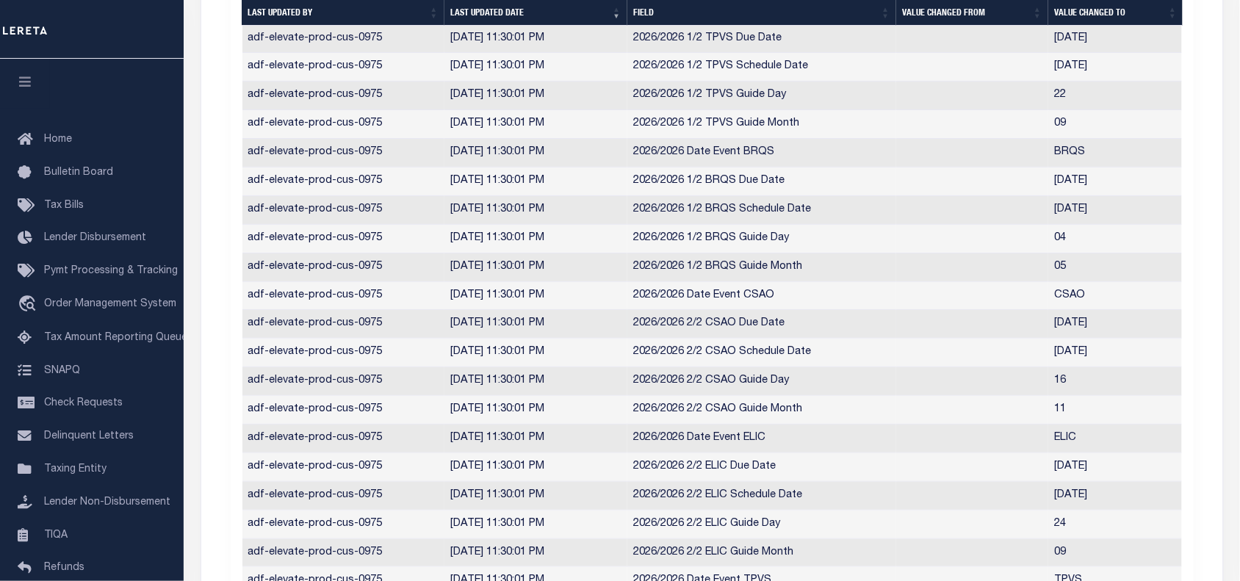
scroll to position [538, 0]
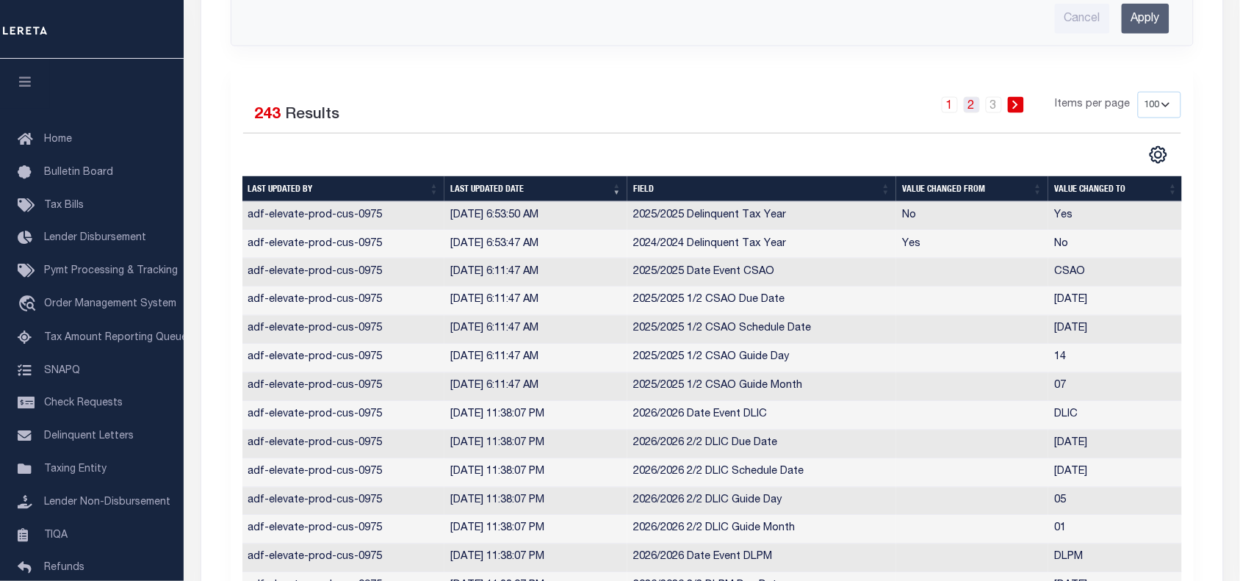
click at [974, 107] on link "2" at bounding box center [972, 105] width 16 height 16
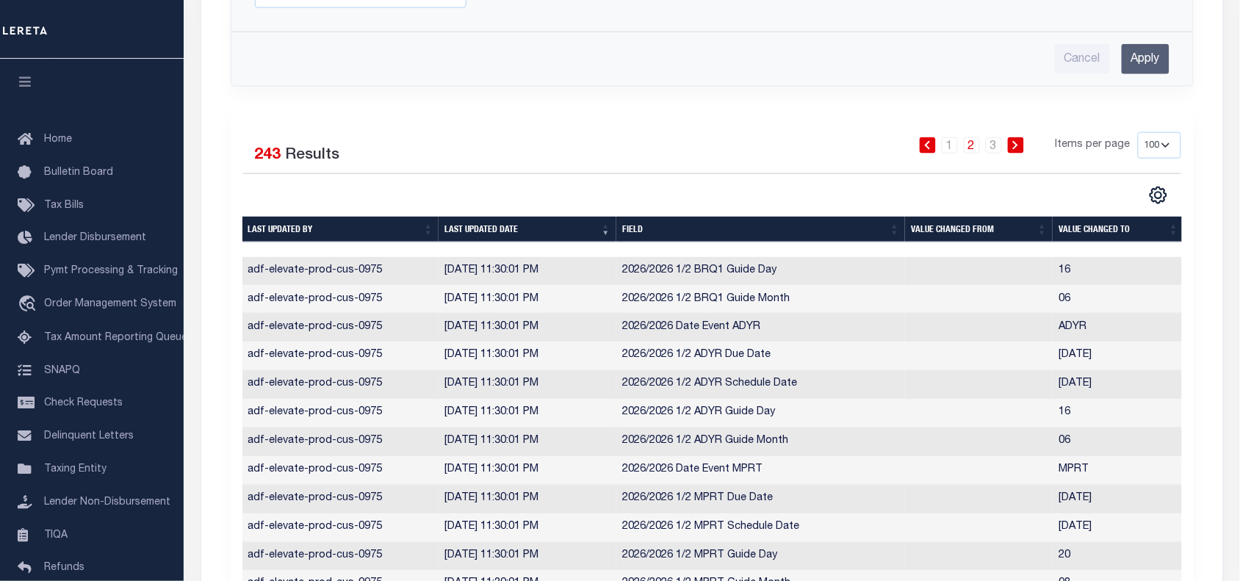
scroll to position [394, 0]
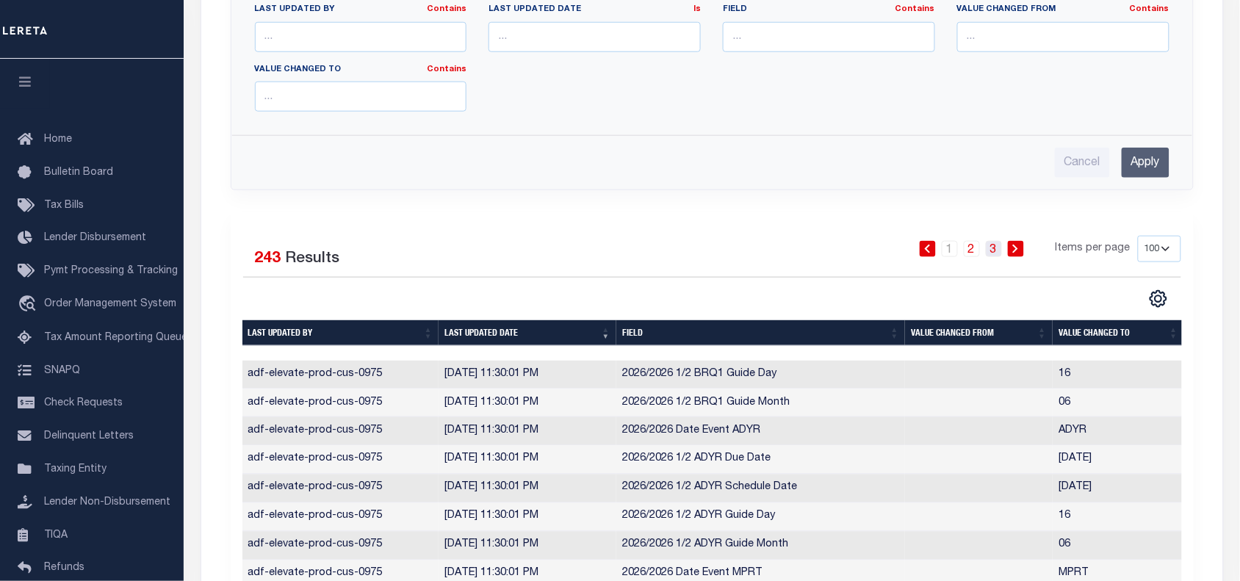
click at [996, 255] on link "3" at bounding box center [994, 249] width 16 height 16
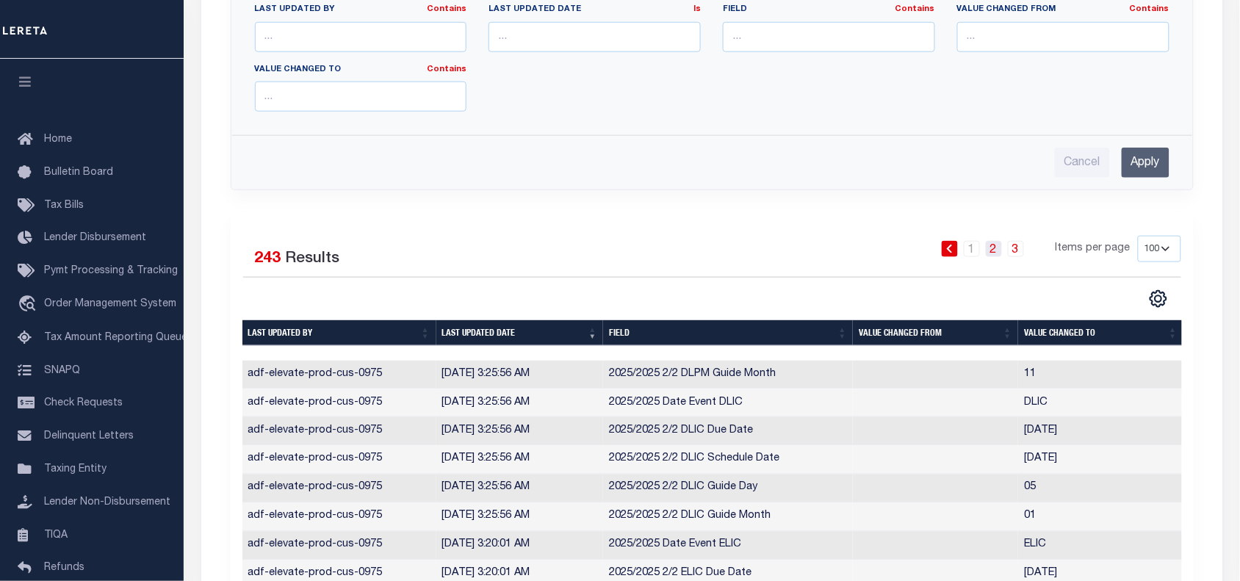
click at [1001, 248] on link "2" at bounding box center [994, 249] width 16 height 16
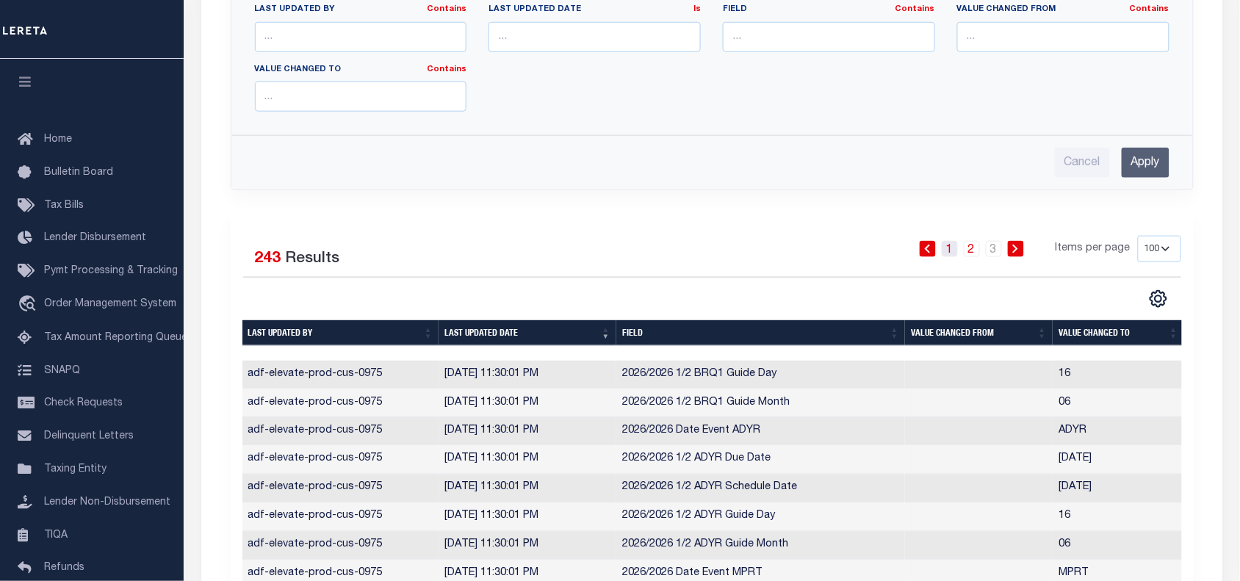
click at [952, 255] on link "1" at bounding box center [950, 249] width 16 height 16
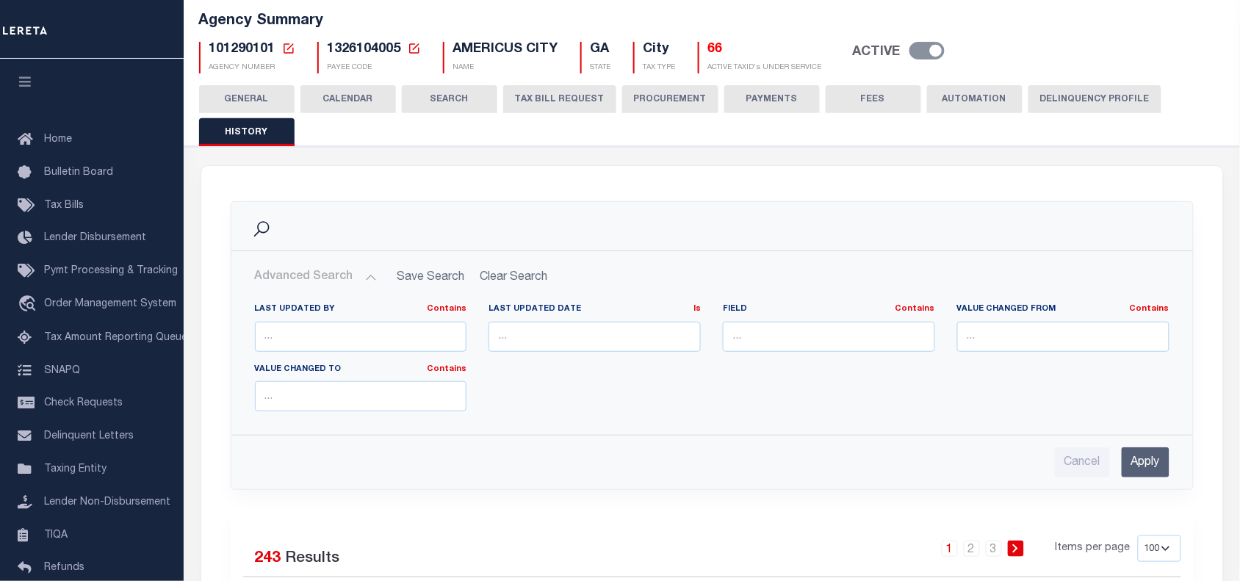
scroll to position [30, 0]
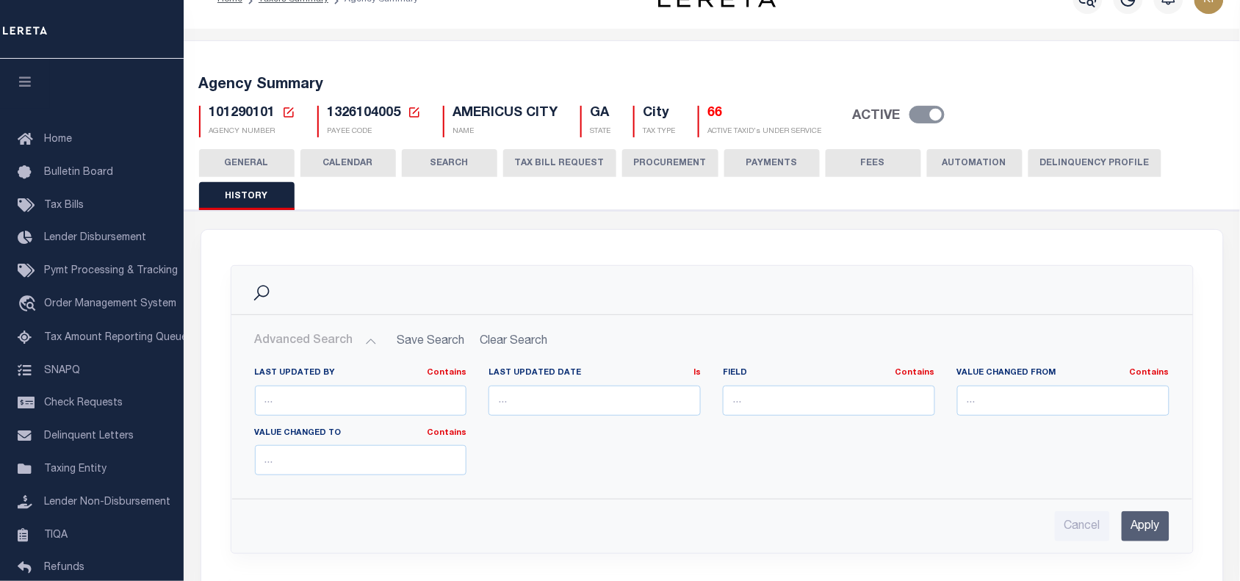
click at [350, 162] on button "CALENDAR" at bounding box center [349, 163] width 96 height 28
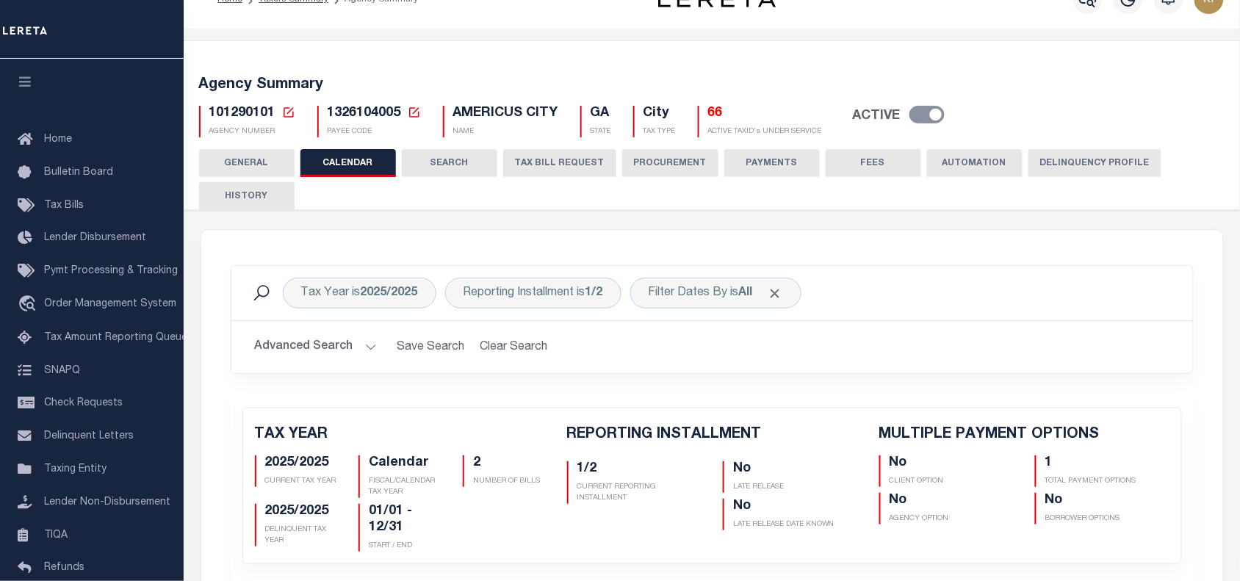
checkbox input "false"
type input "1"
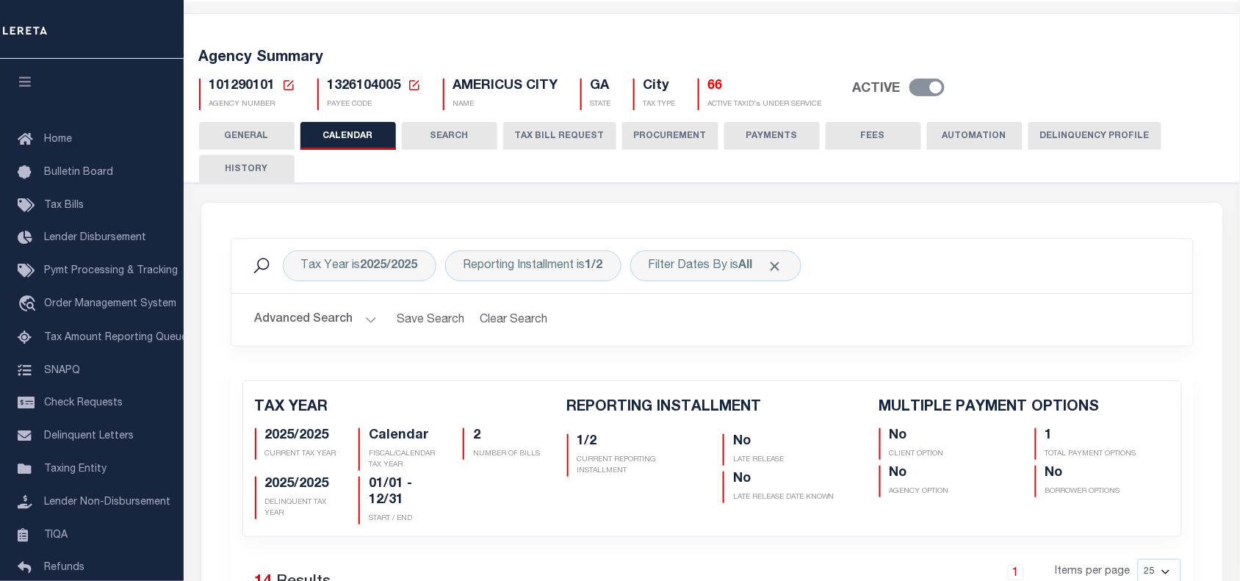
scroll to position [5, 0]
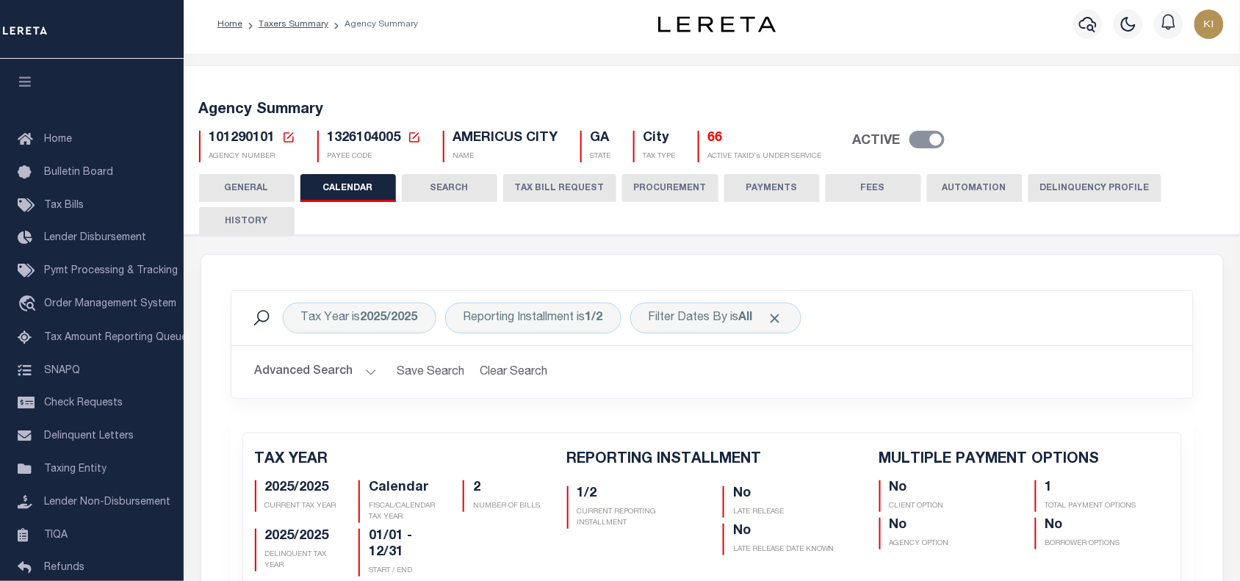
click at [250, 217] on button "HISTORY" at bounding box center [247, 221] width 96 height 28
select select "100"
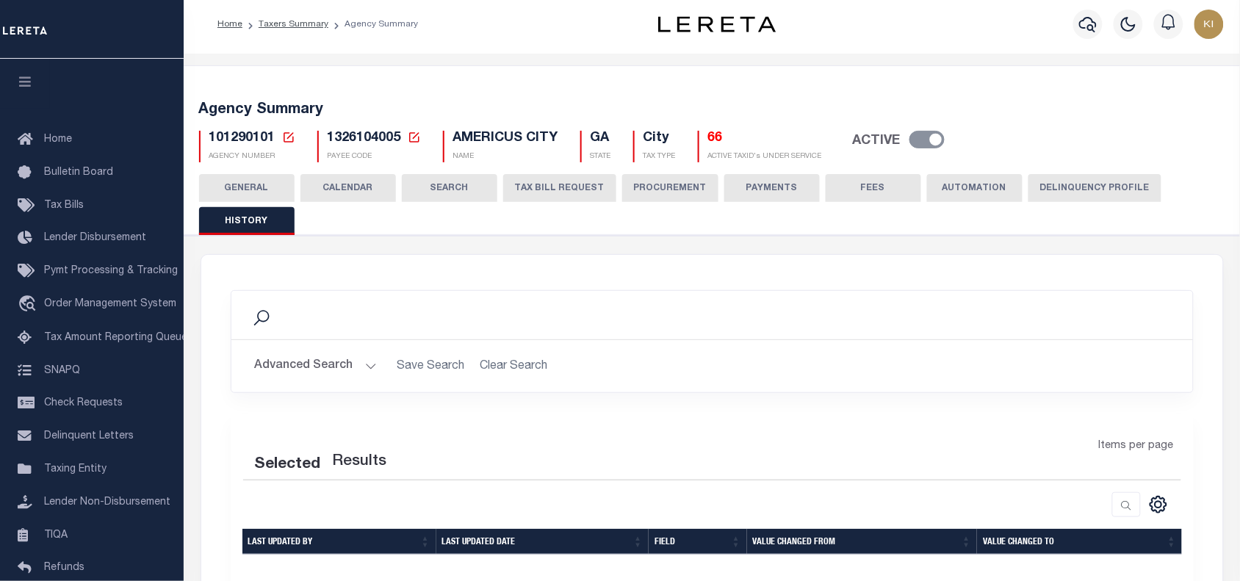
select select "100"
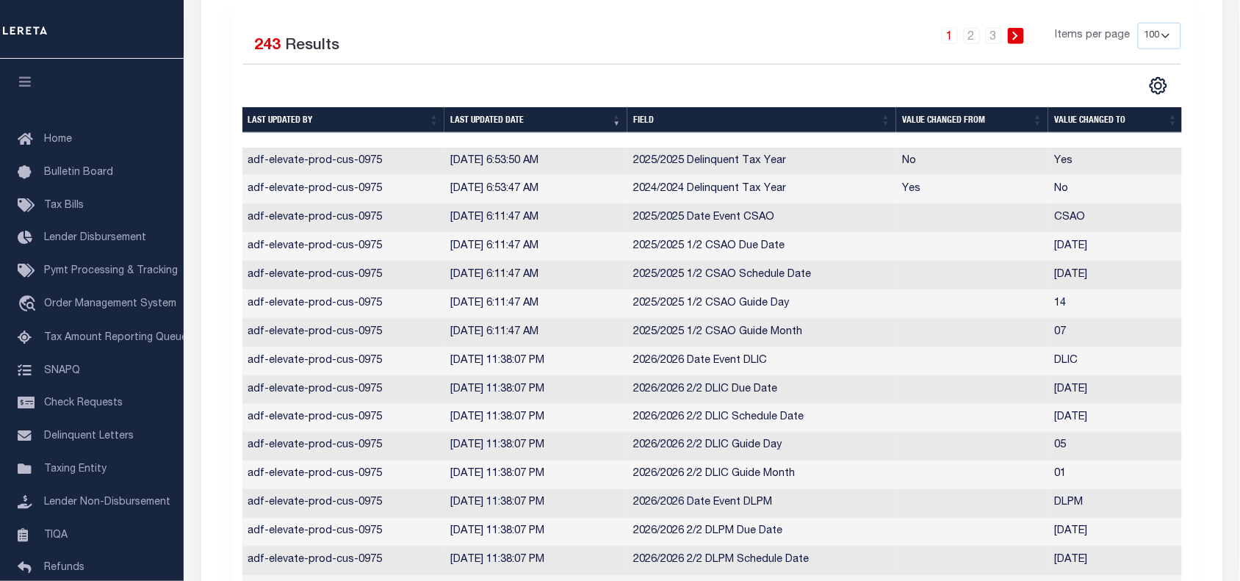
scroll to position [461, 0]
